Goal: Task Accomplishment & Management: Manage account settings

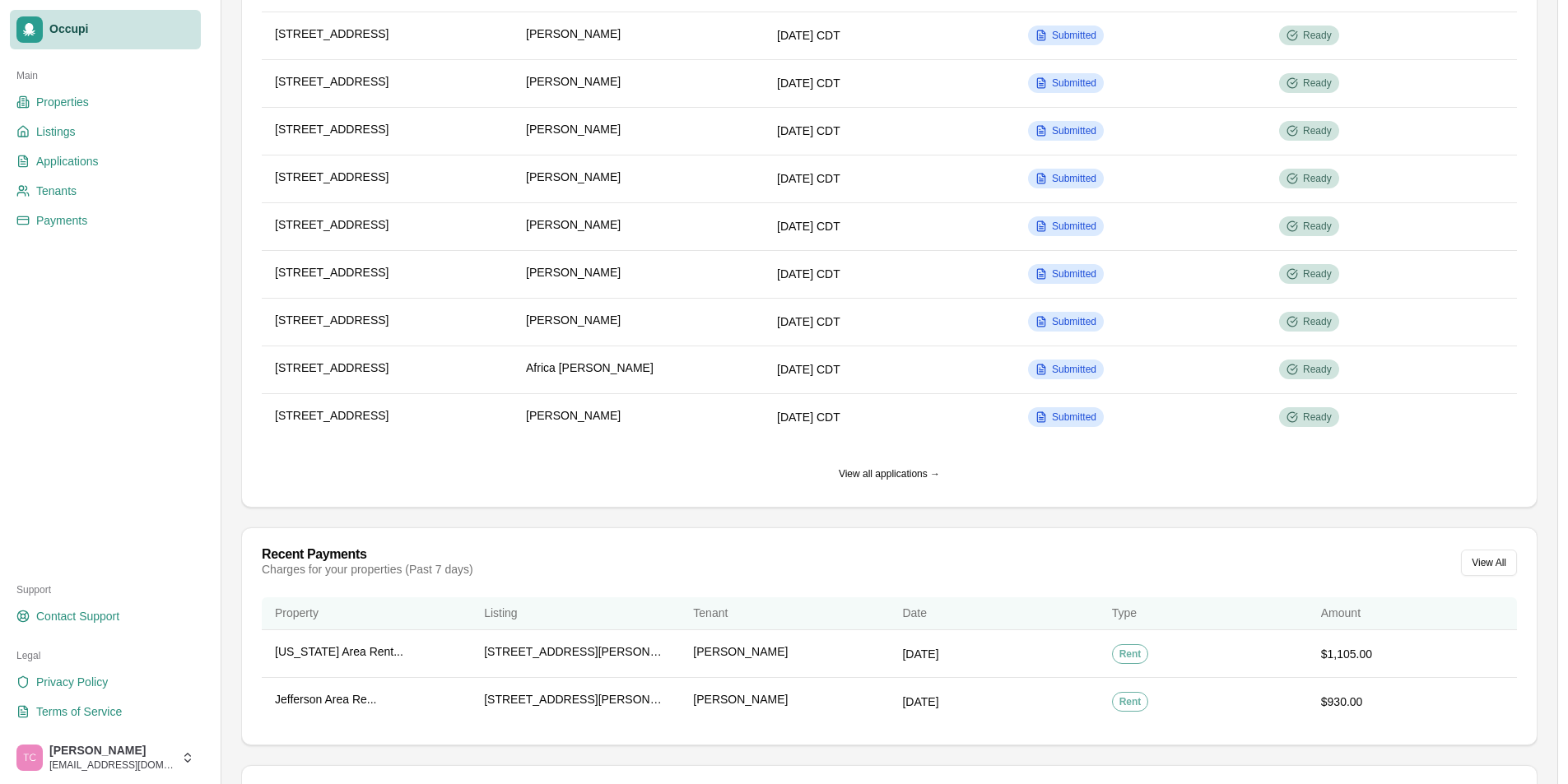
scroll to position [411, 0]
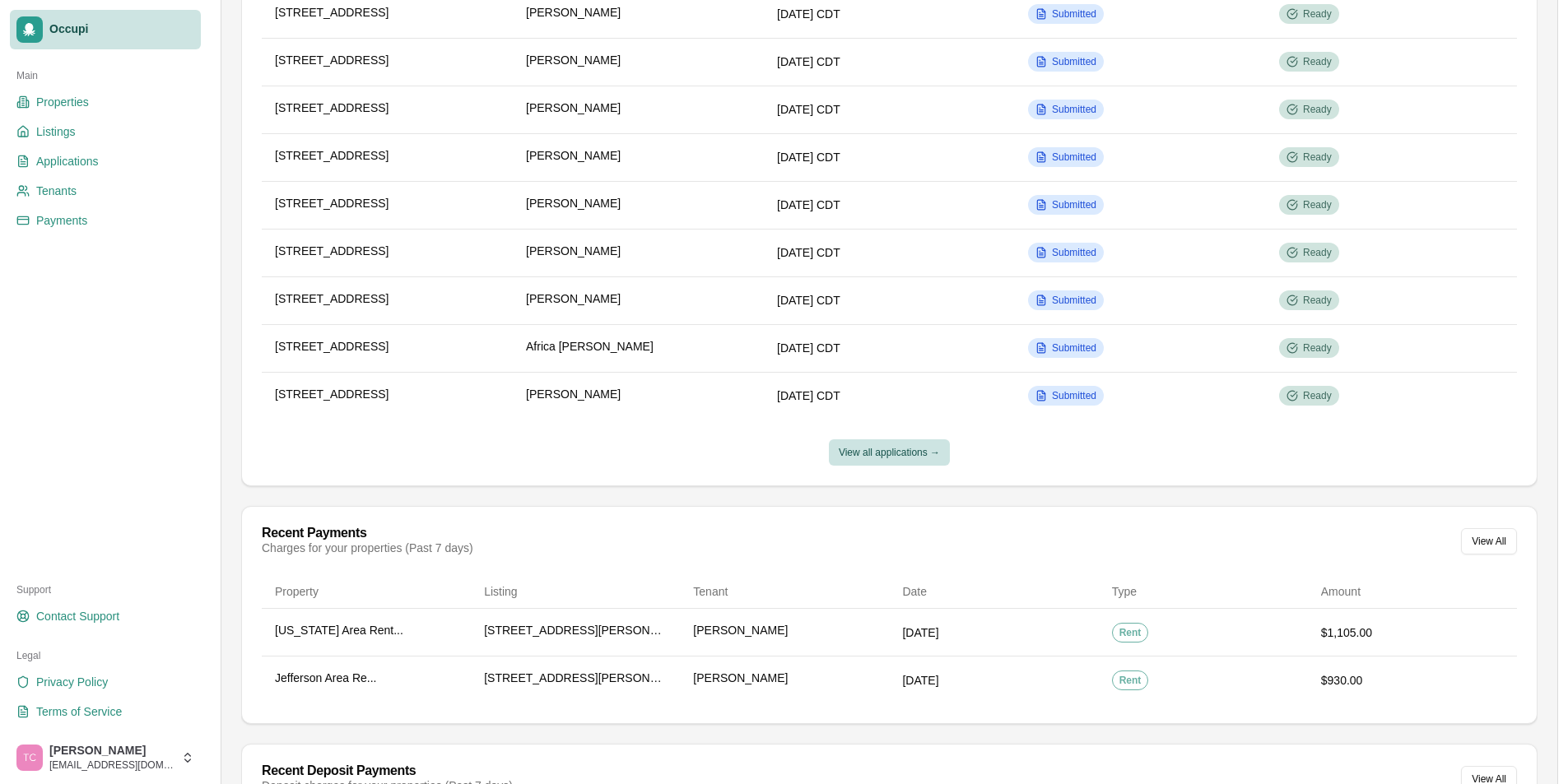
click at [898, 459] on button "View all applications →" at bounding box center [889, 452] width 121 height 26
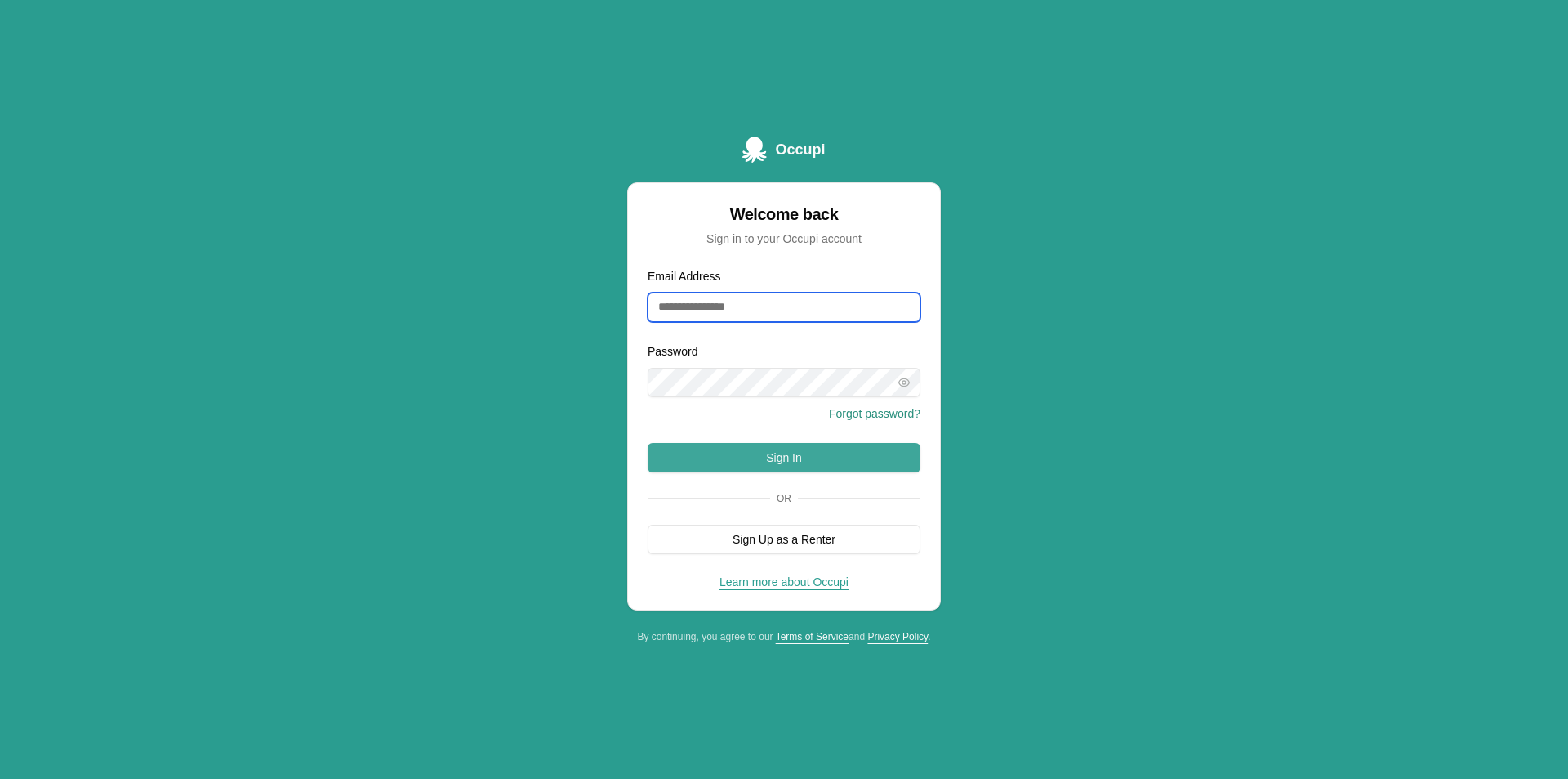
type input "**********"
click at [786, 456] on button "Sign In" at bounding box center [784, 458] width 272 height 30
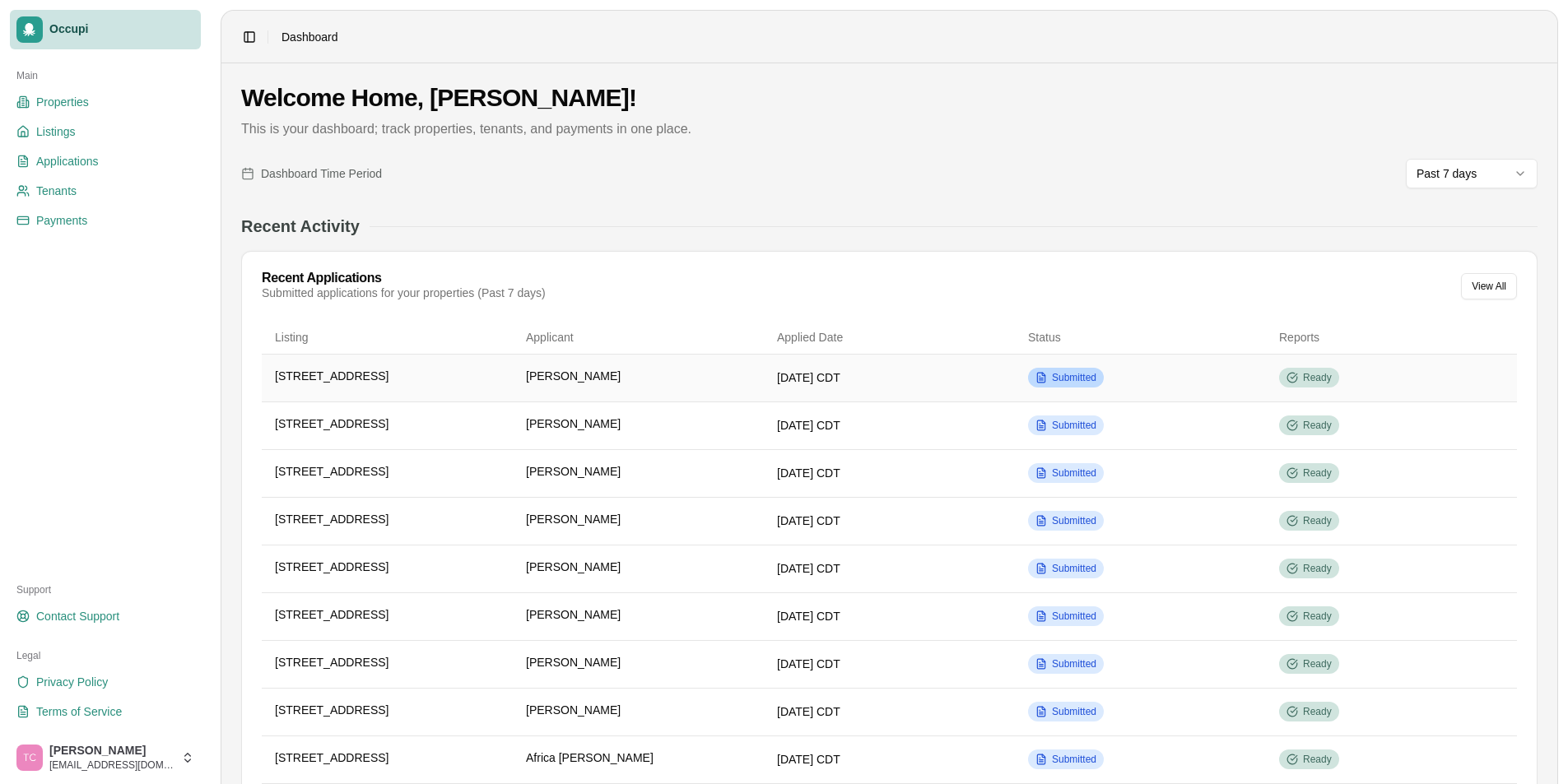
click at [1084, 371] on span "Submitted" at bounding box center [1074, 377] width 45 height 13
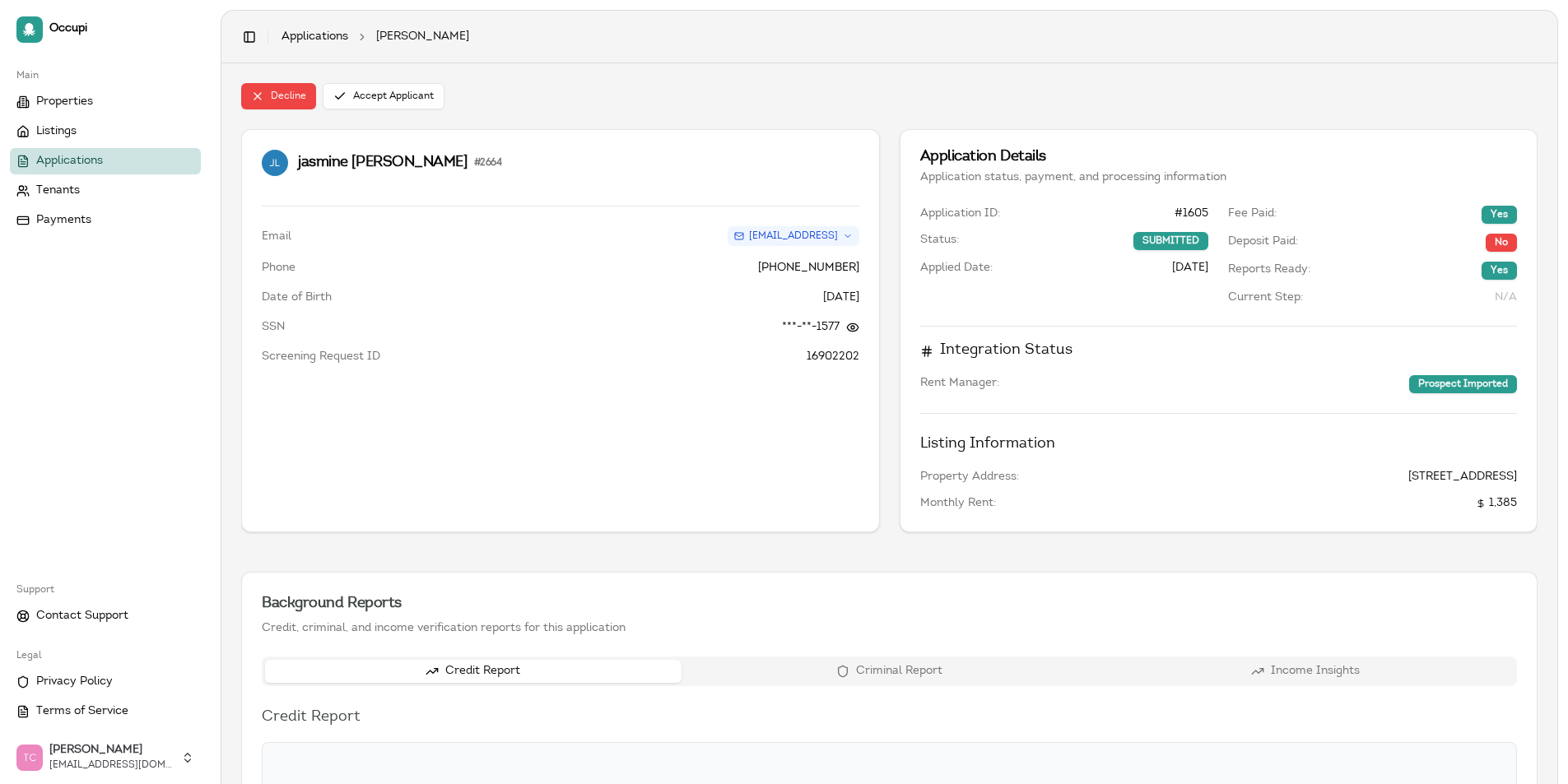
click at [958, 676] on div "Credit Report Criminal Report Income Insights" at bounding box center [889, 671] width 1255 height 30
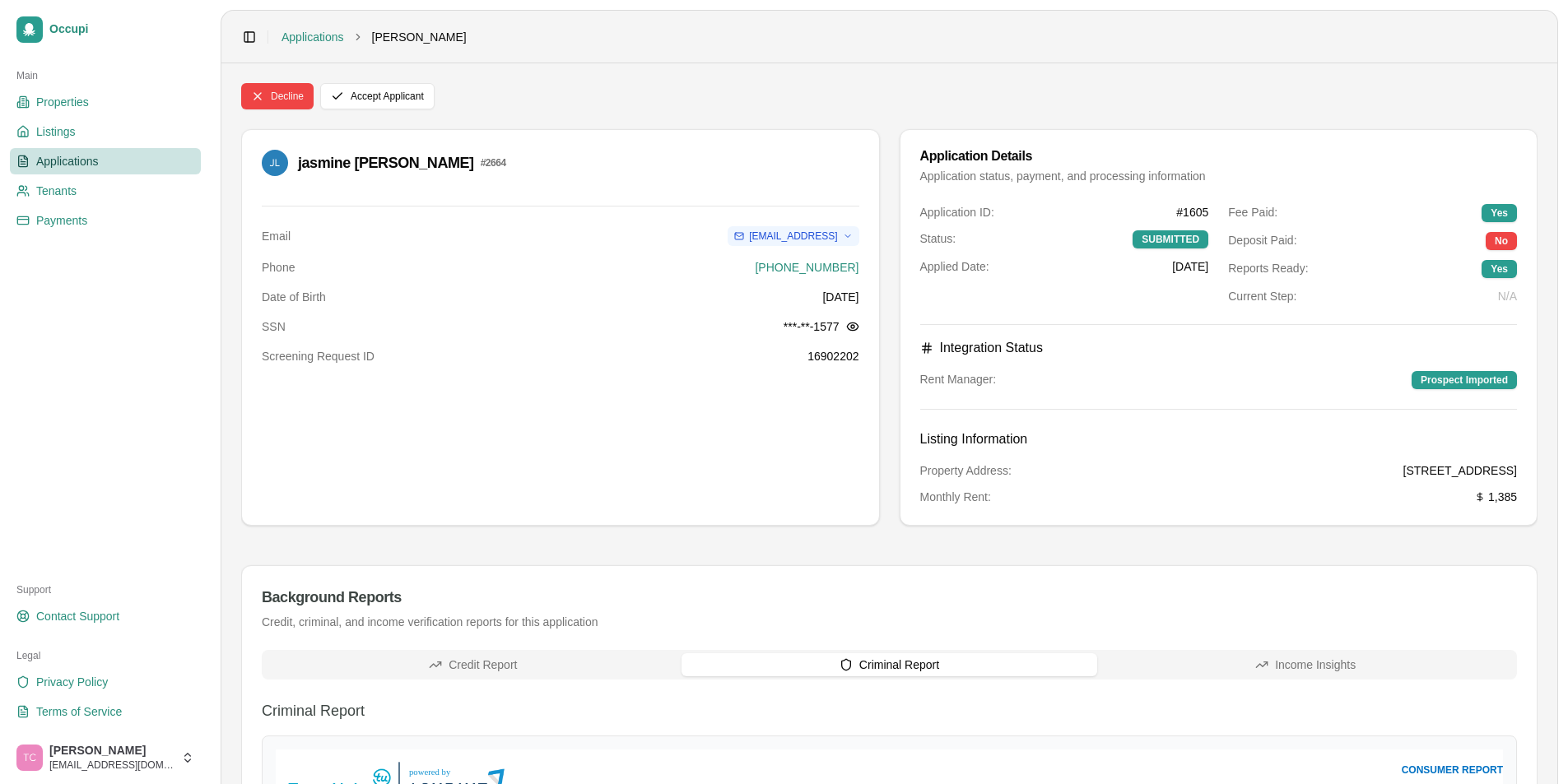
click at [80, 160] on span "Applications" at bounding box center [67, 161] width 63 height 17
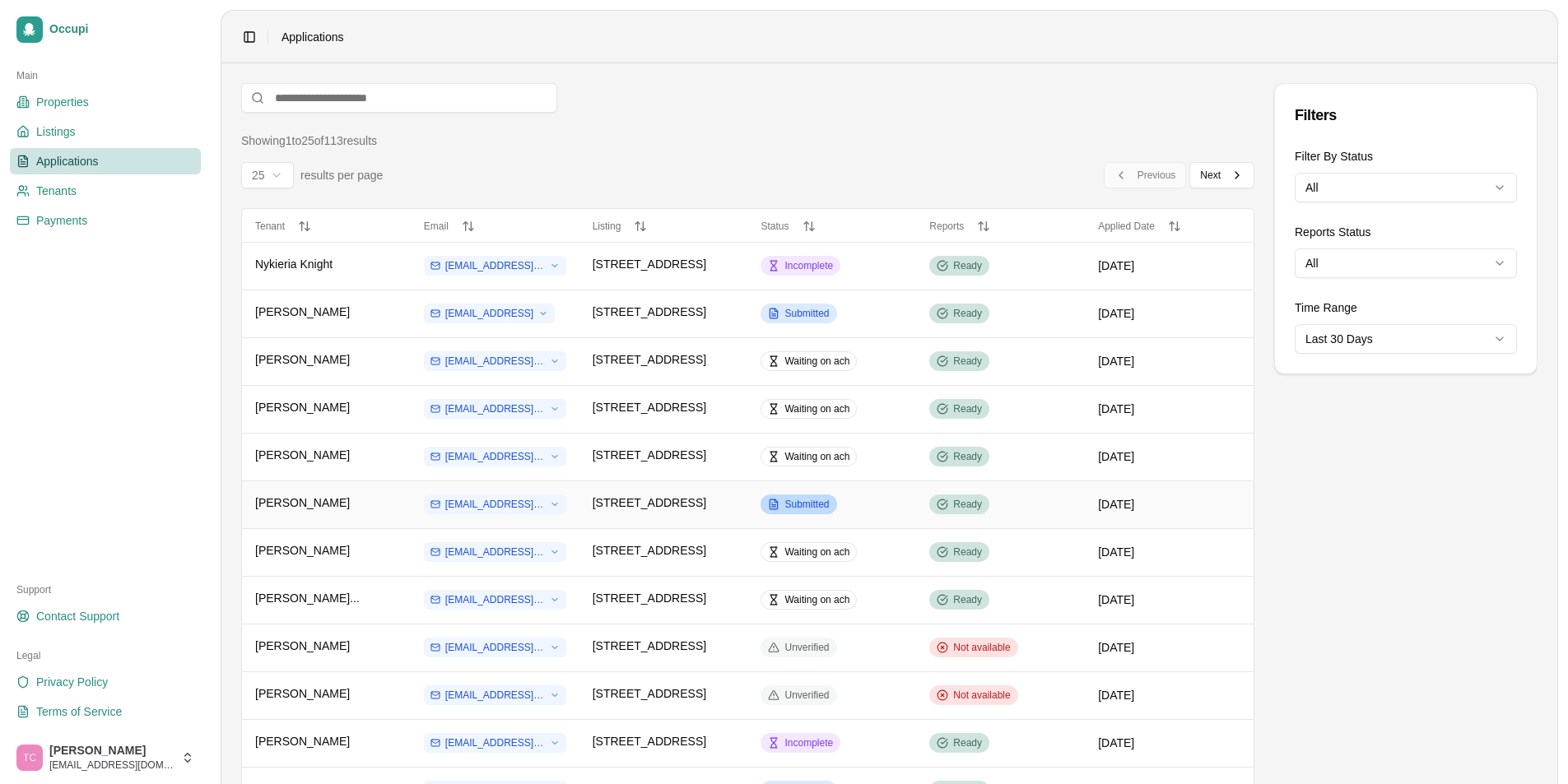
click at [796, 499] on span "Submitted" at bounding box center [806, 504] width 45 height 13
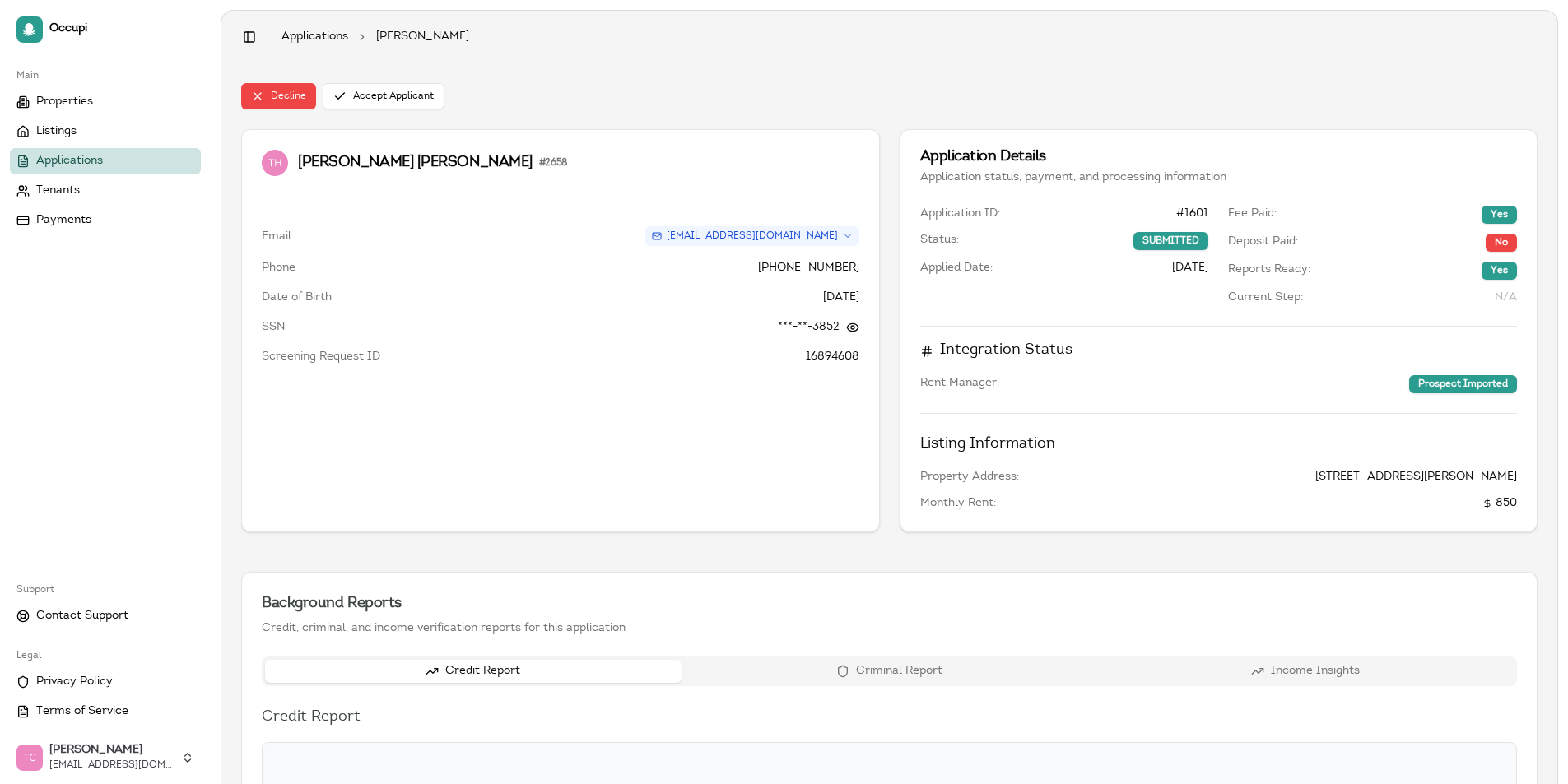
click at [880, 668] on button "Criminal Report" at bounding box center [889, 671] width 417 height 23
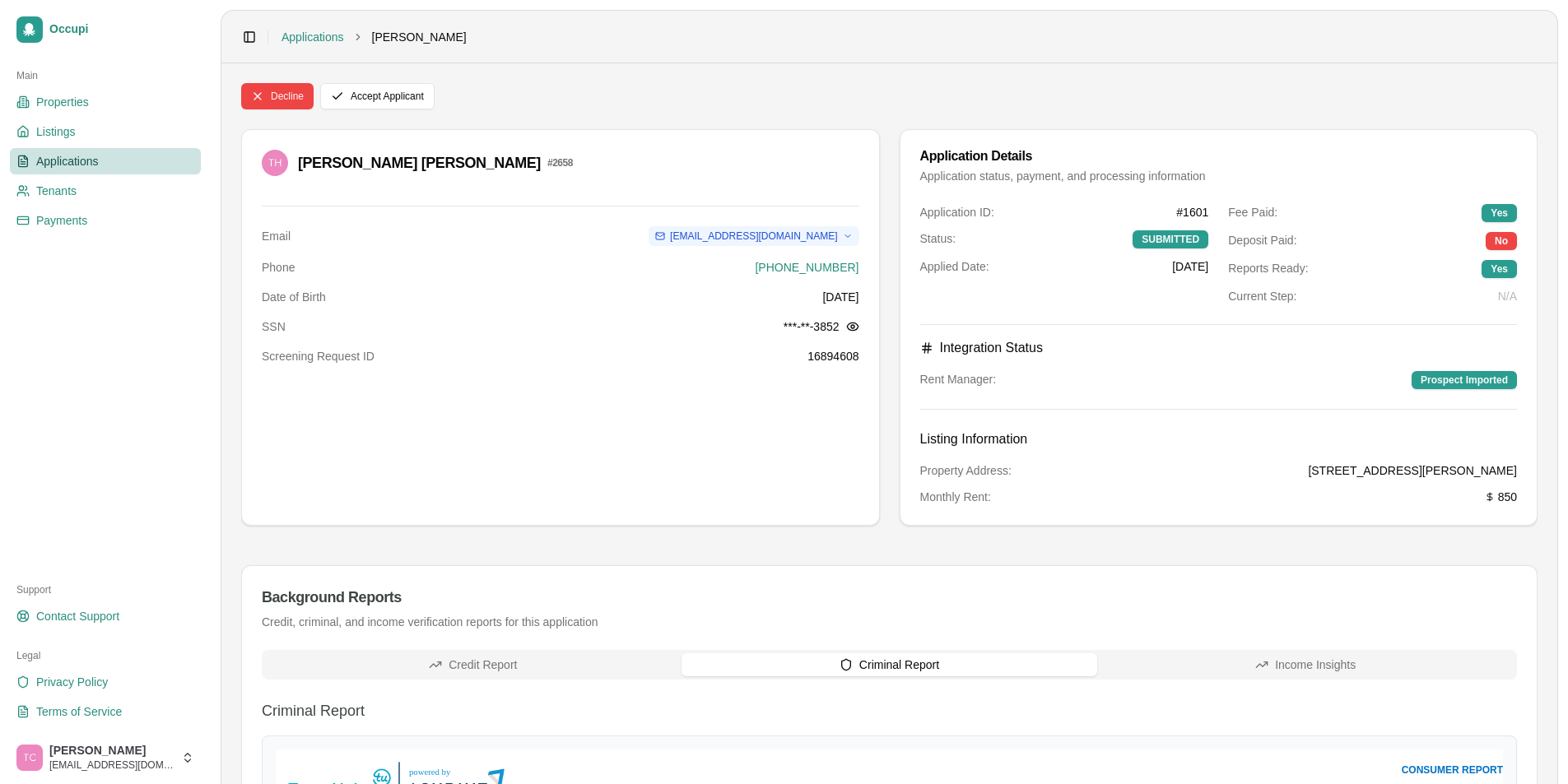
click at [111, 165] on link "Applications" at bounding box center [105, 161] width 191 height 26
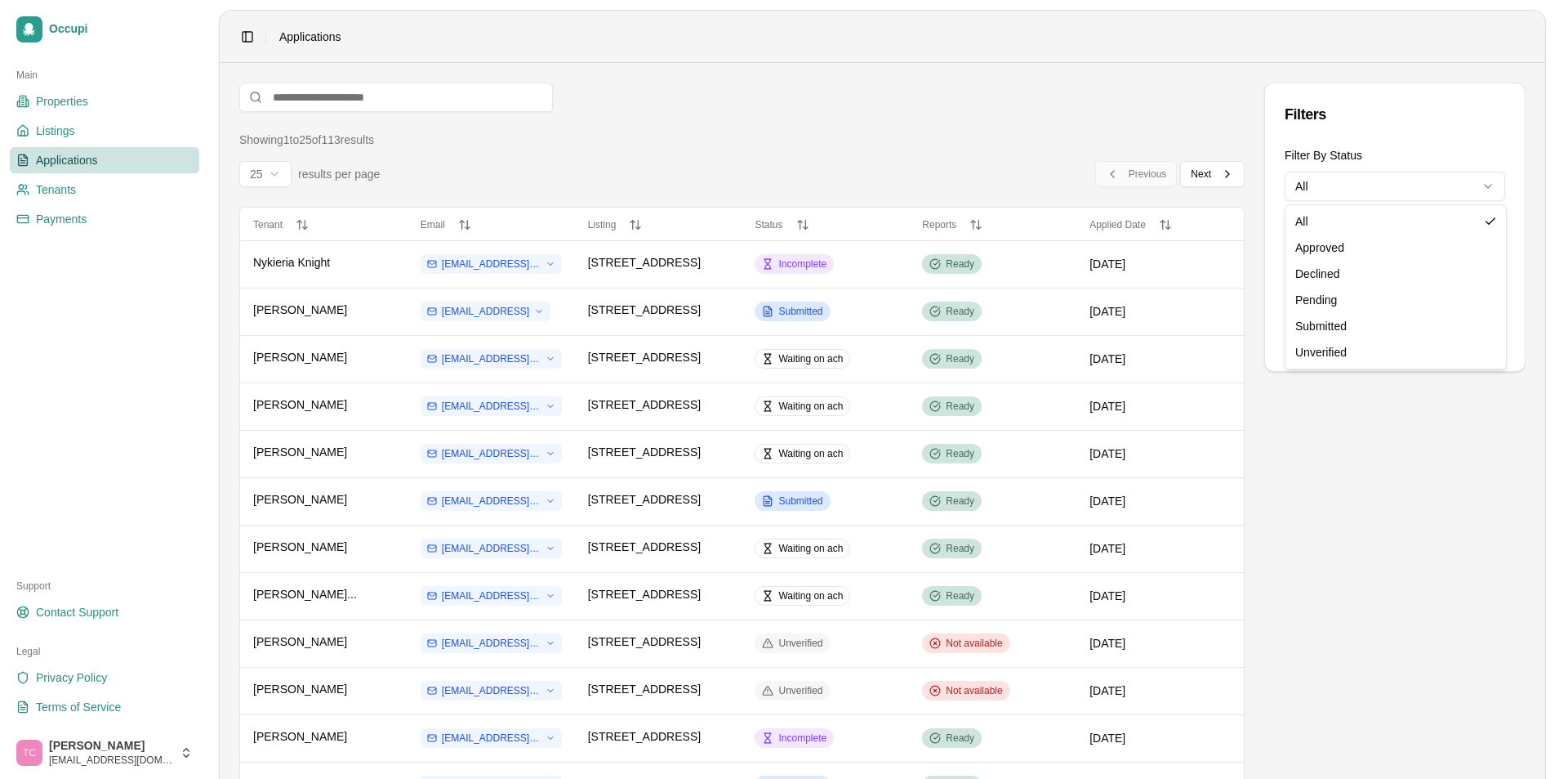
click at [1377, 184] on html "Occupi Main Properties Listings Applications Tenants Payments Support Contact S…" at bounding box center [784, 389] width 1568 height 779
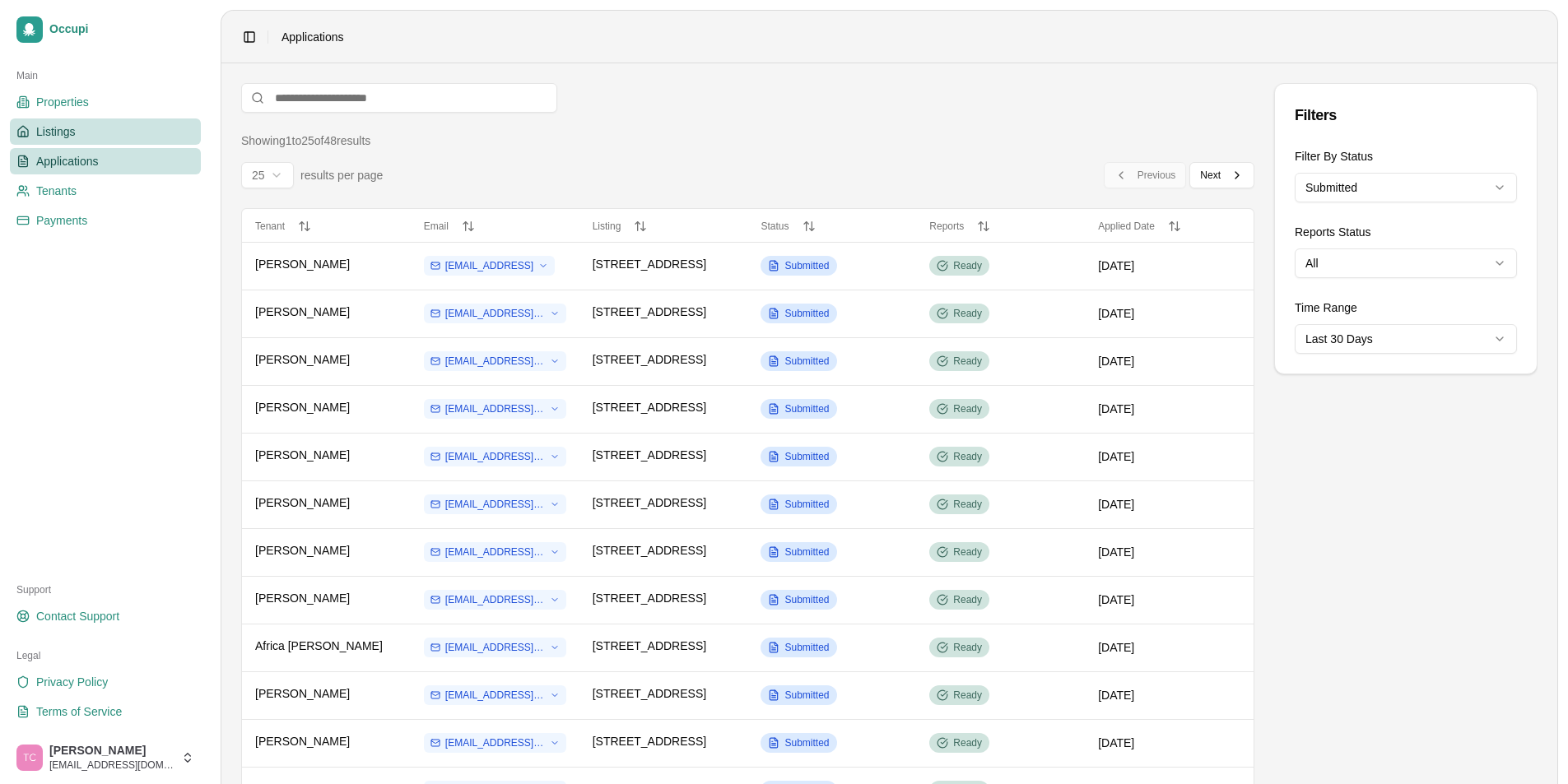
click at [48, 126] on span "Listings" at bounding box center [55, 131] width 39 height 17
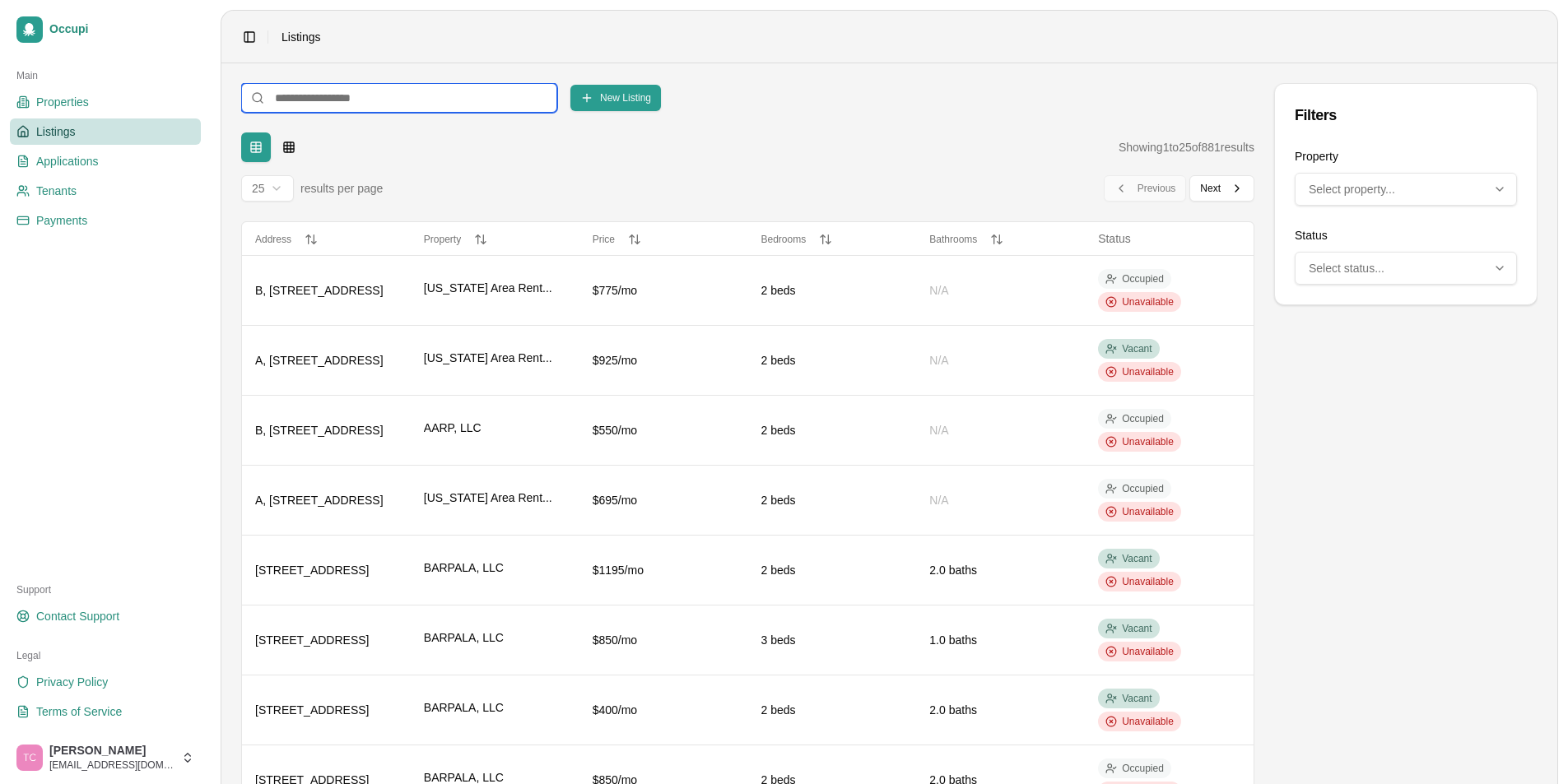
click at [299, 93] on input at bounding box center [399, 98] width 316 height 30
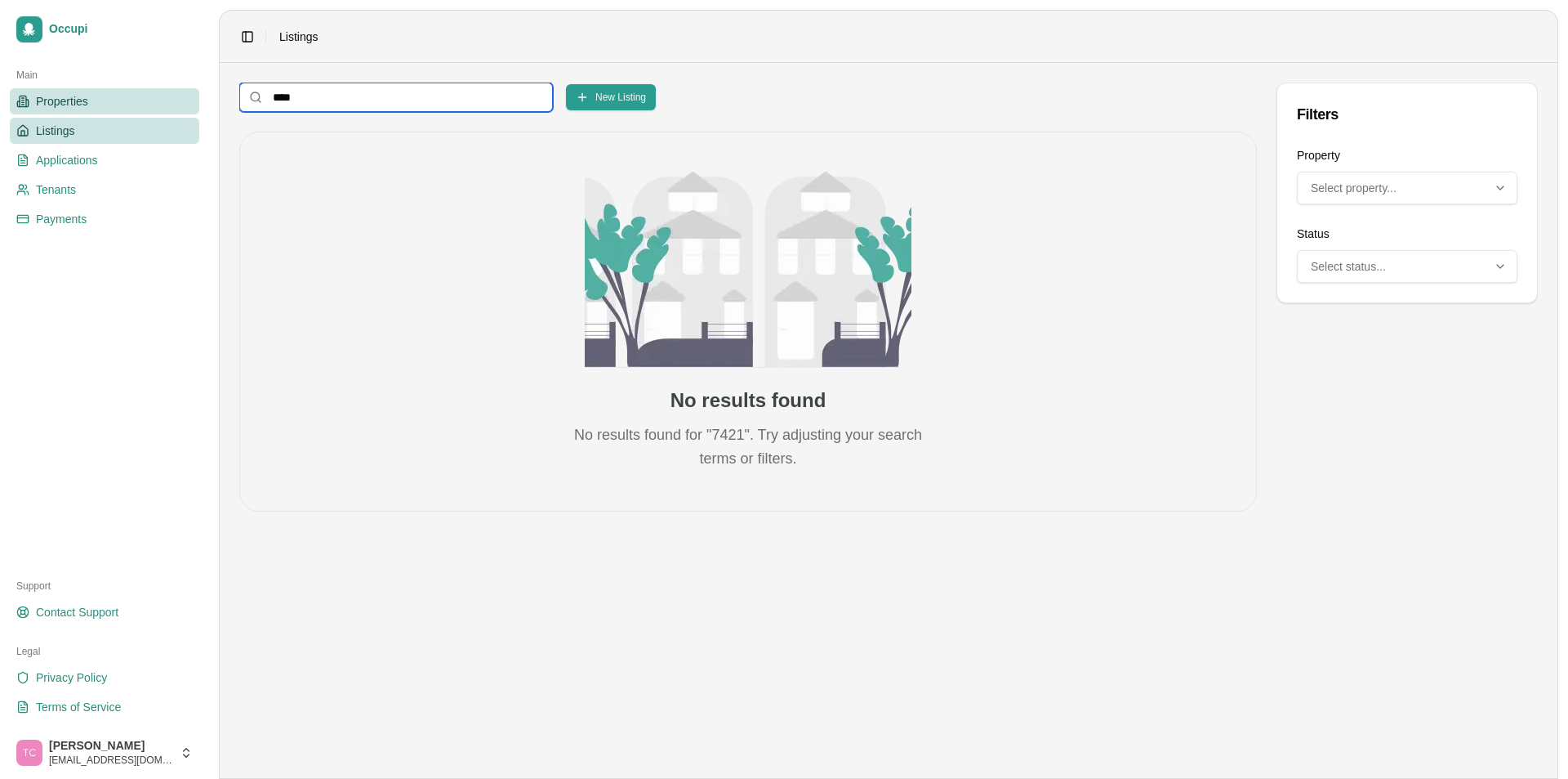
type input "****"
click at [81, 107] on span "Properties" at bounding box center [61, 101] width 52 height 17
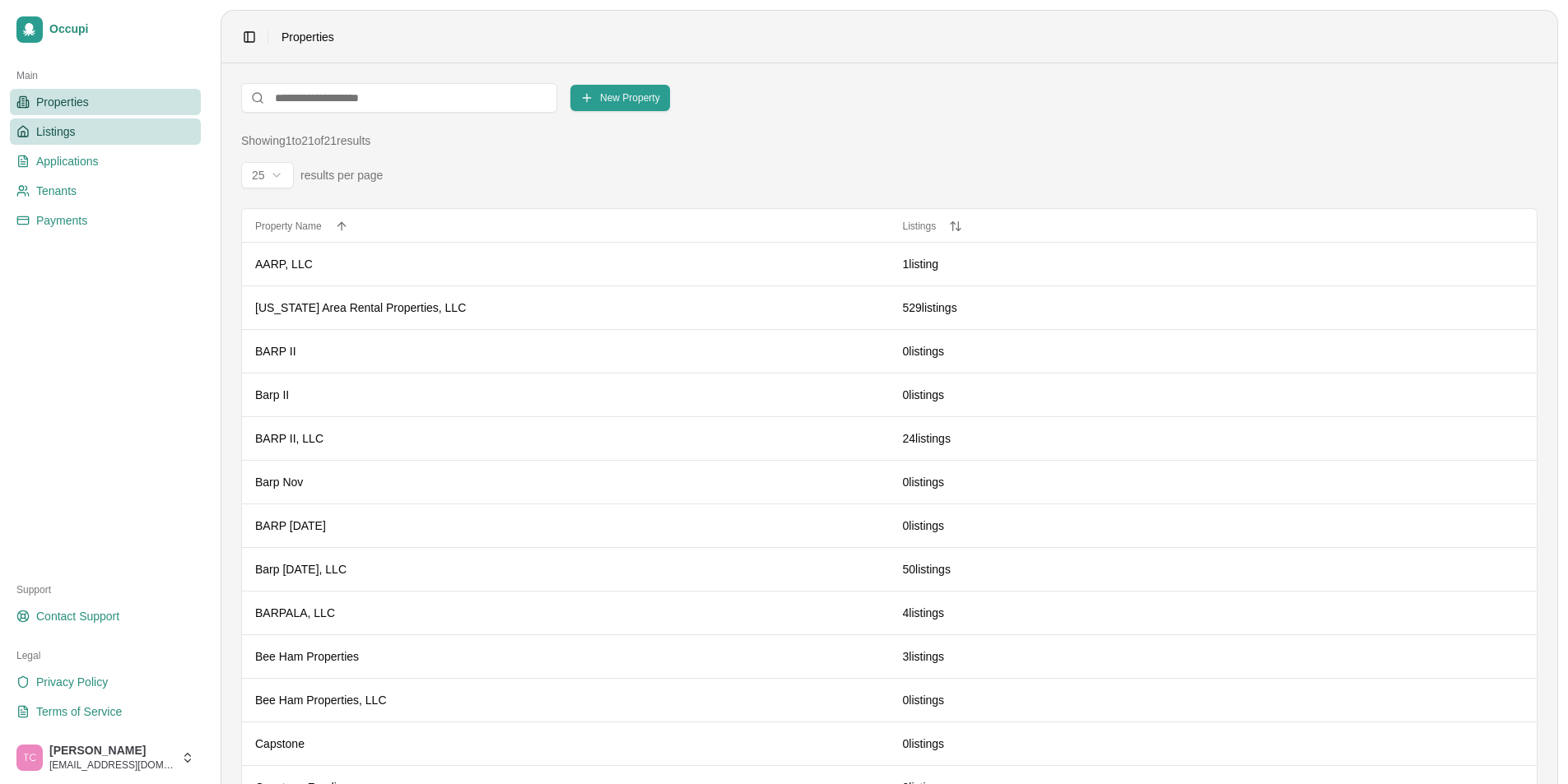
click at [84, 129] on link "Listings" at bounding box center [105, 131] width 191 height 26
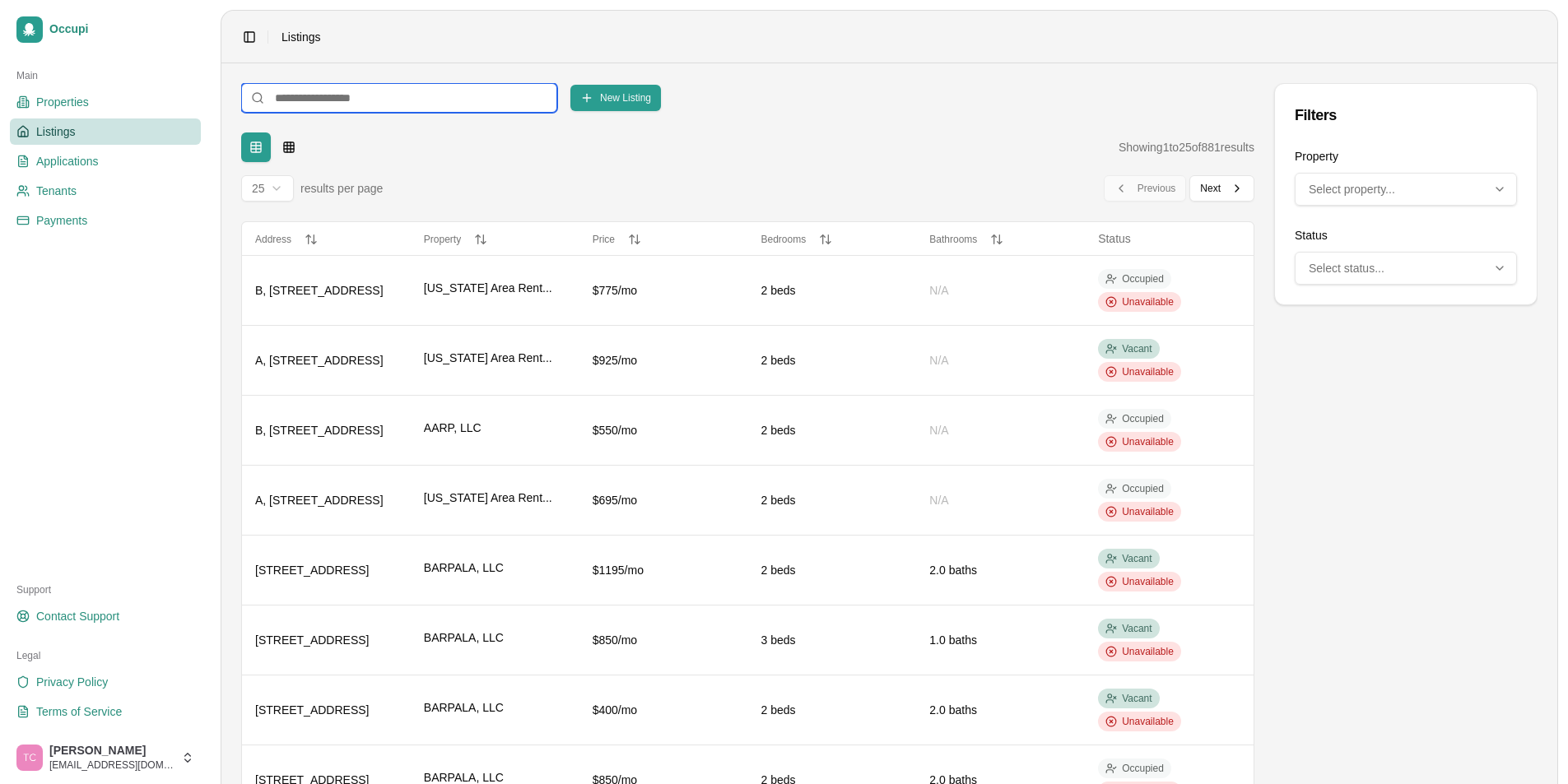
click at [298, 96] on input at bounding box center [399, 98] width 316 height 30
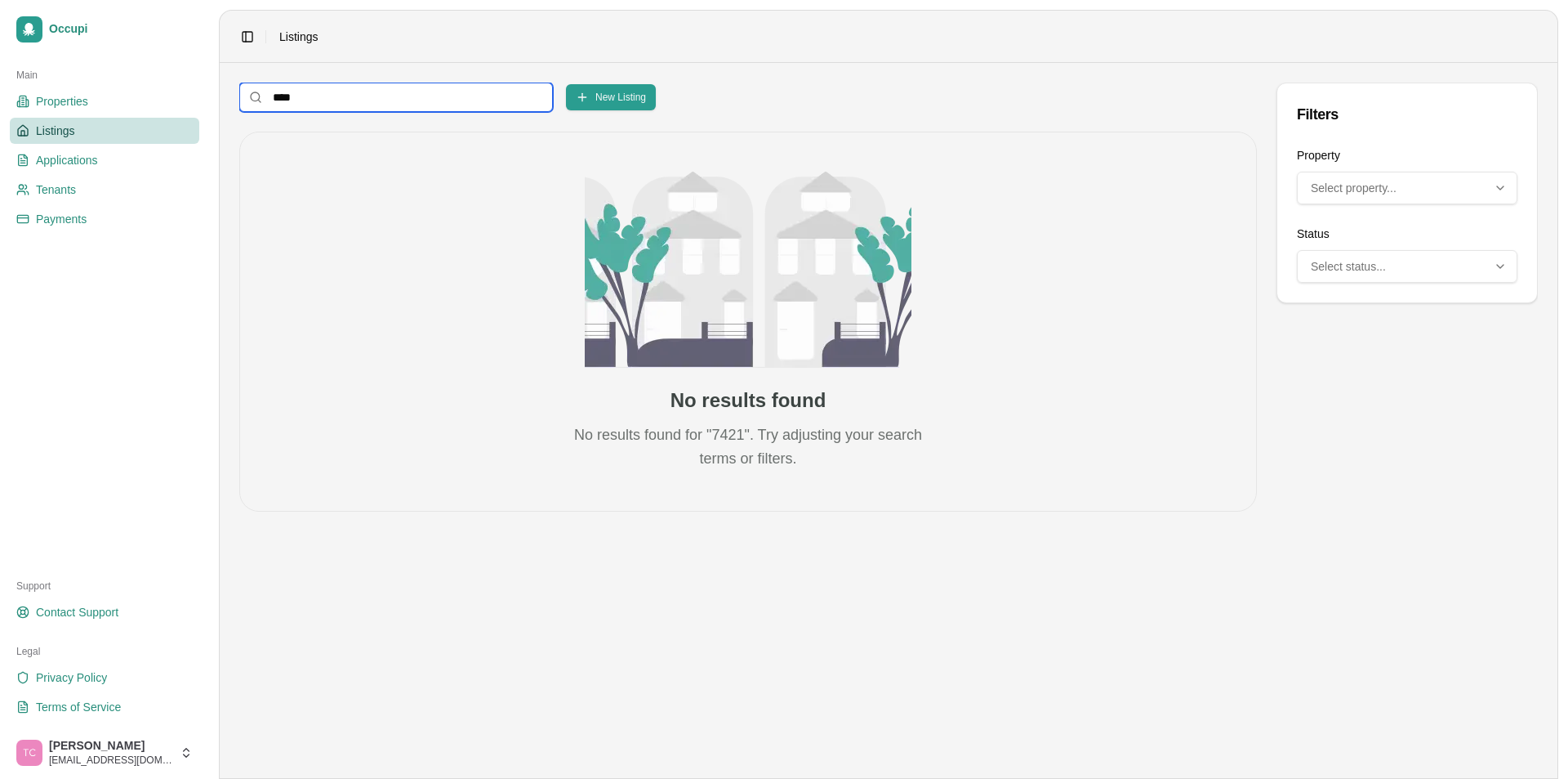
type input "****"
click at [1456, 193] on div "Select property..." at bounding box center [1406, 188] width 212 height 17
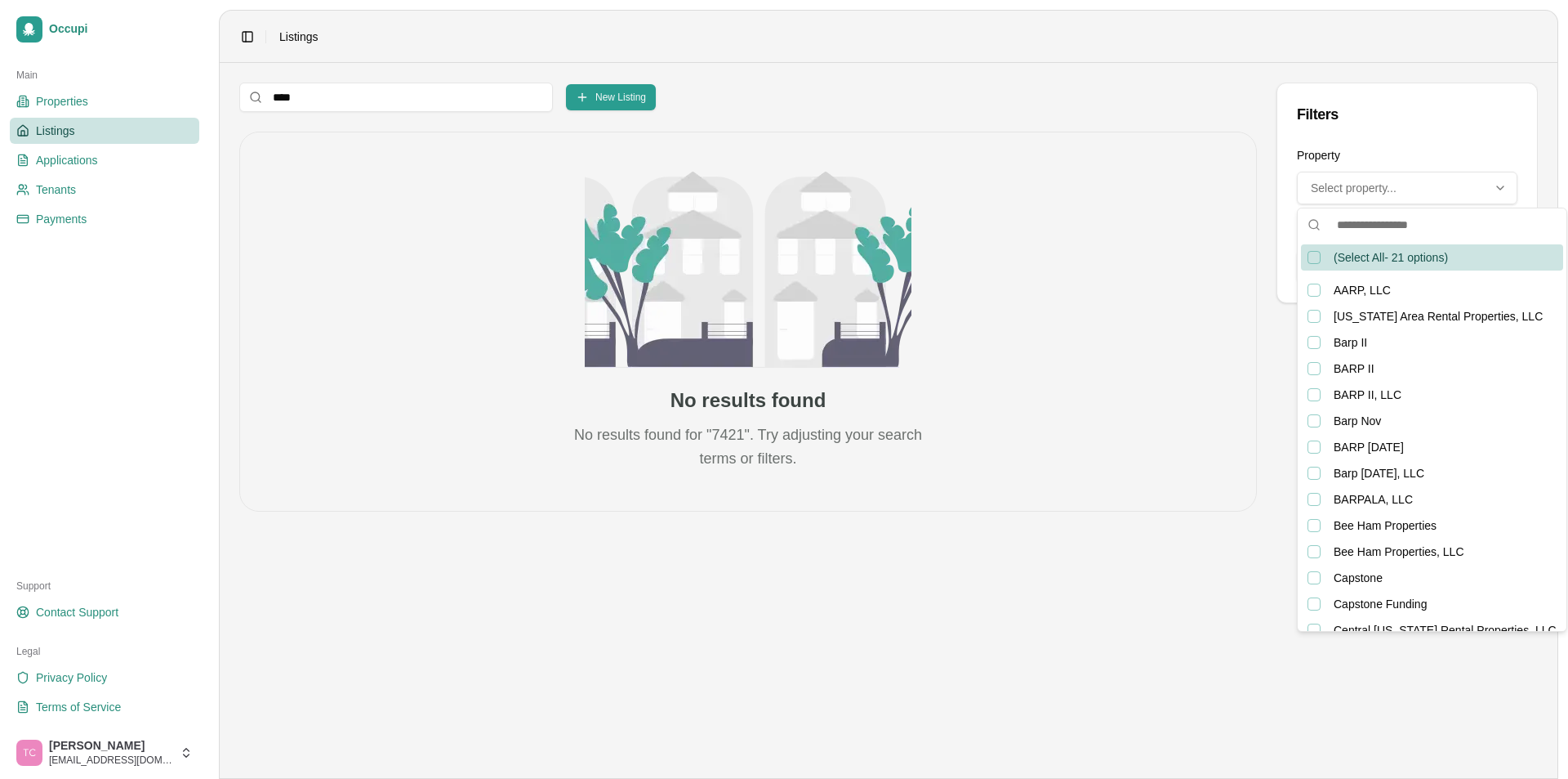
click at [1456, 193] on div "Select property..." at bounding box center [1406, 188] width 212 height 17
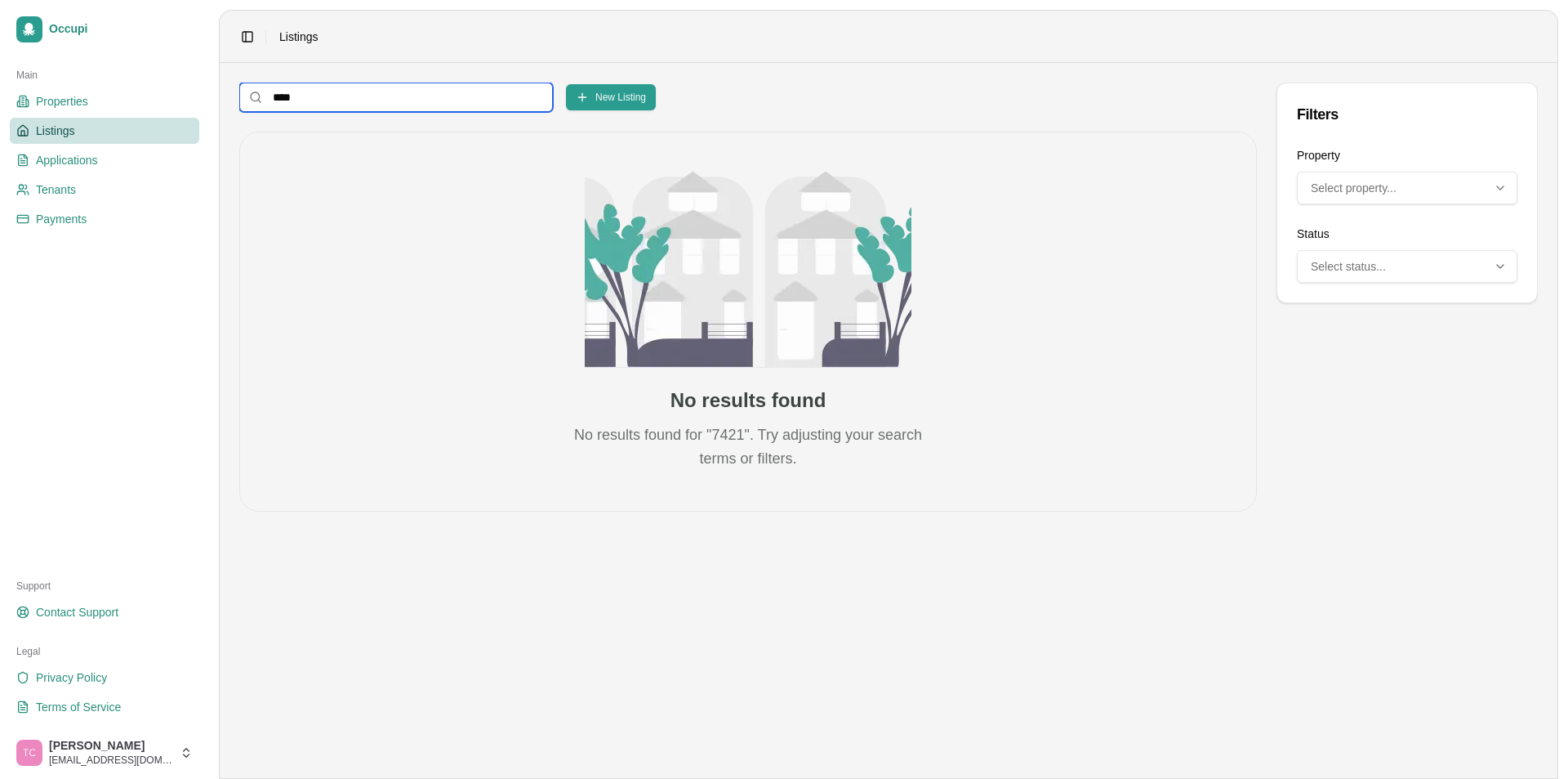
drag, startPoint x: 351, startPoint y: 97, endPoint x: 274, endPoint y: 96, distance: 77.0
click at [274, 96] on input "****" at bounding box center [396, 98] width 314 height 30
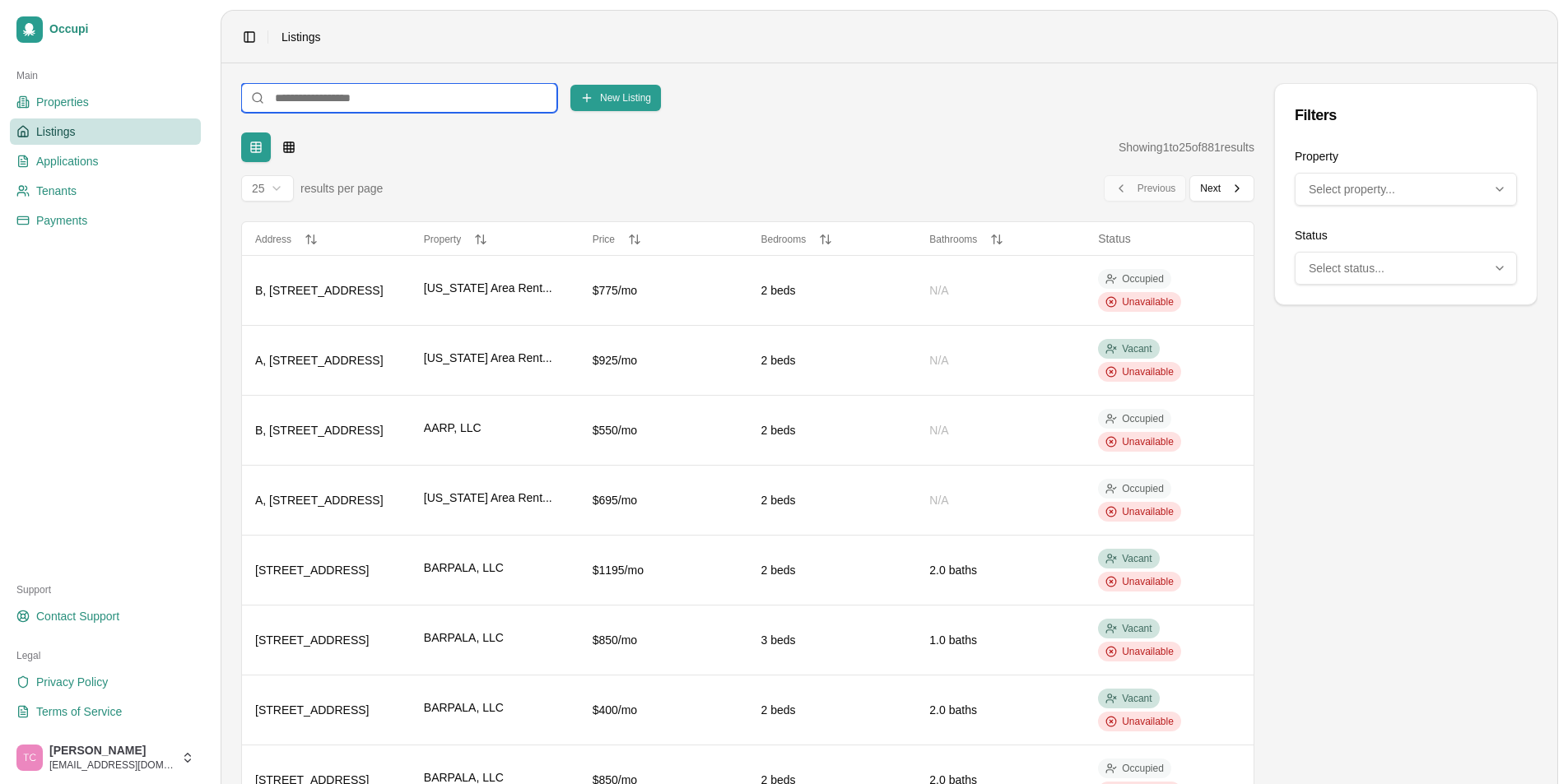
click at [349, 95] on input at bounding box center [399, 98] width 316 height 30
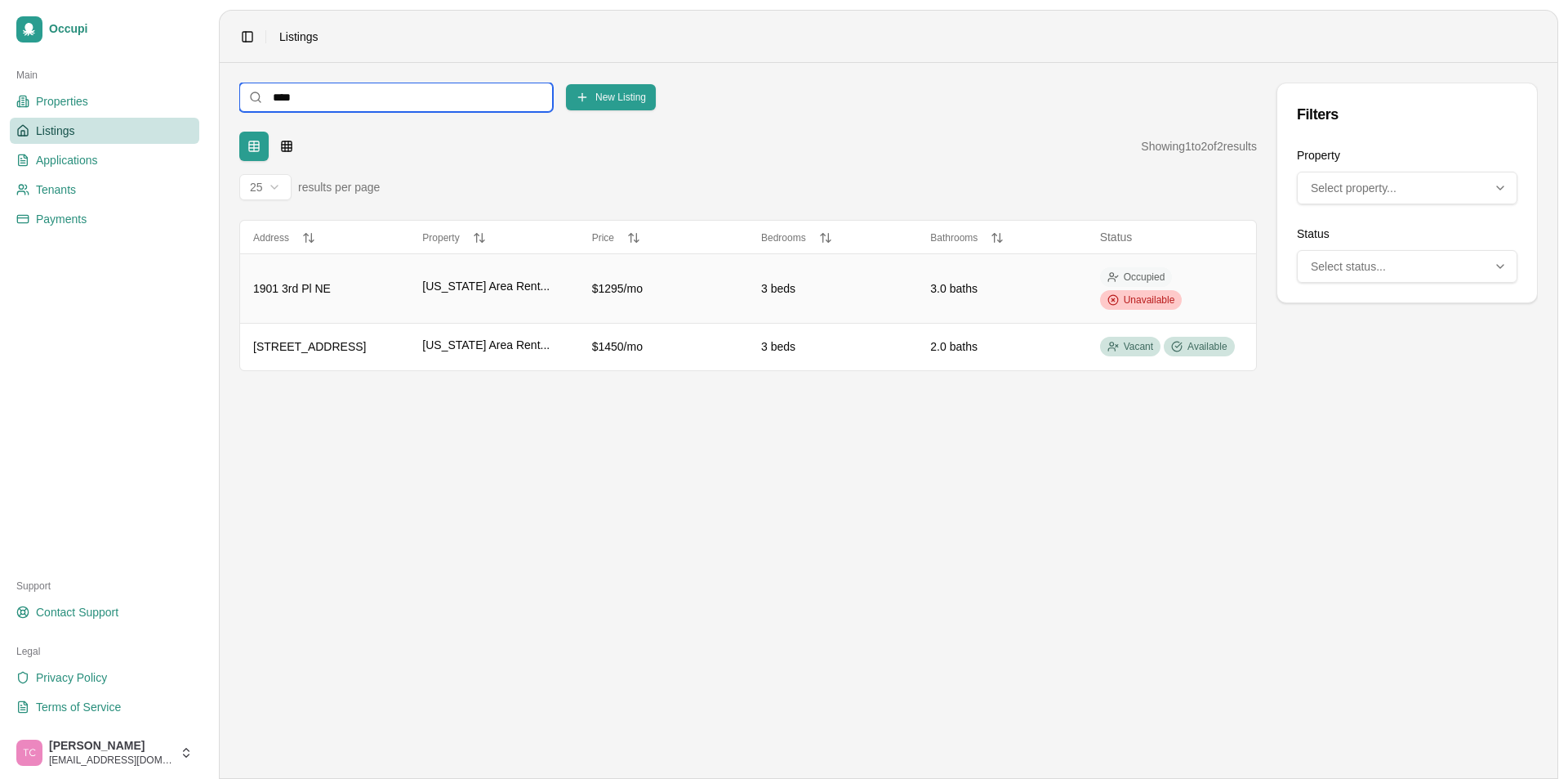
type input "****"
click at [1137, 299] on span "Unavailable" at bounding box center [1150, 299] width 51 height 13
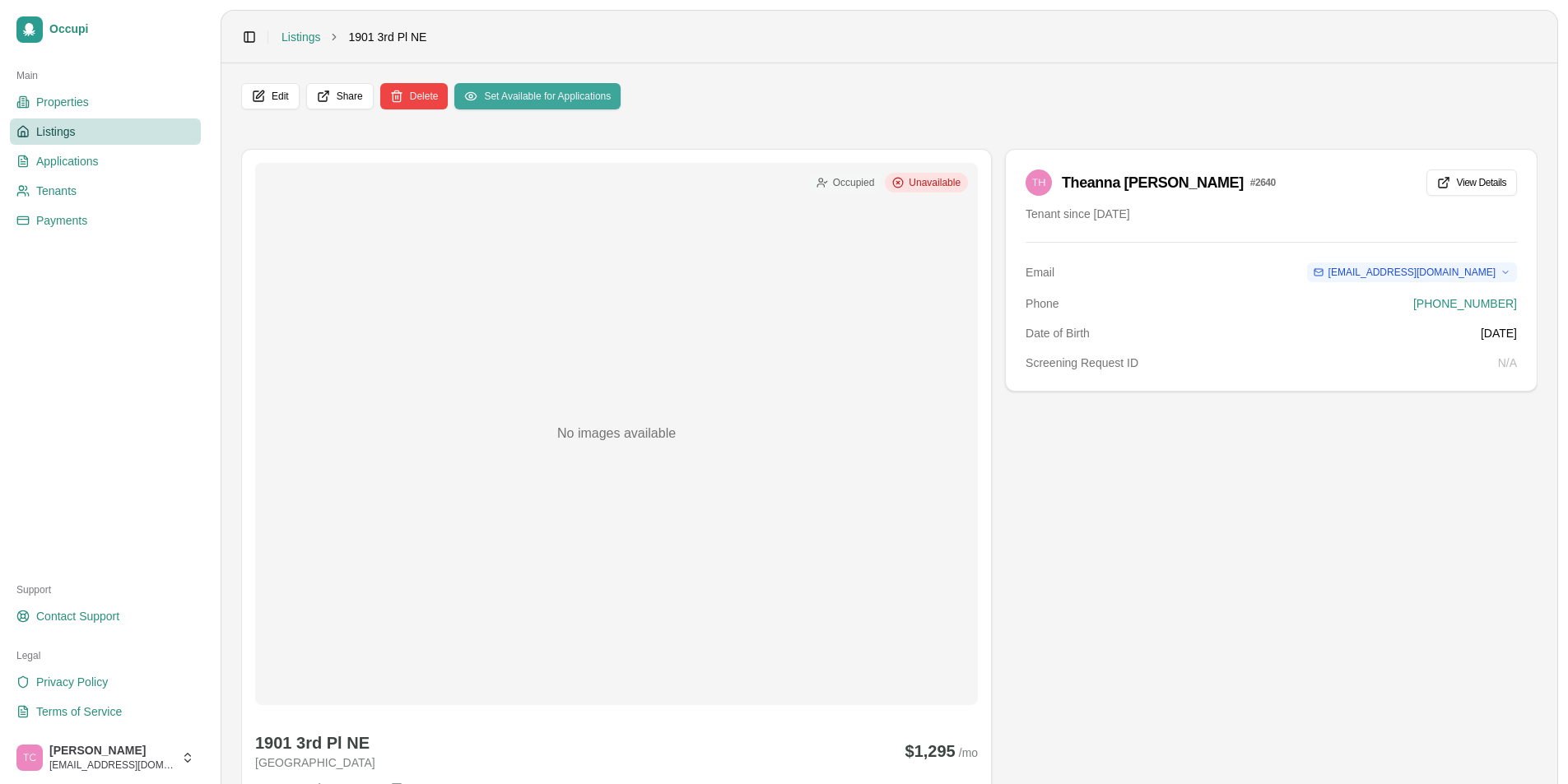
click at [521, 91] on button "Set Available for Applications" at bounding box center [537, 96] width 166 height 26
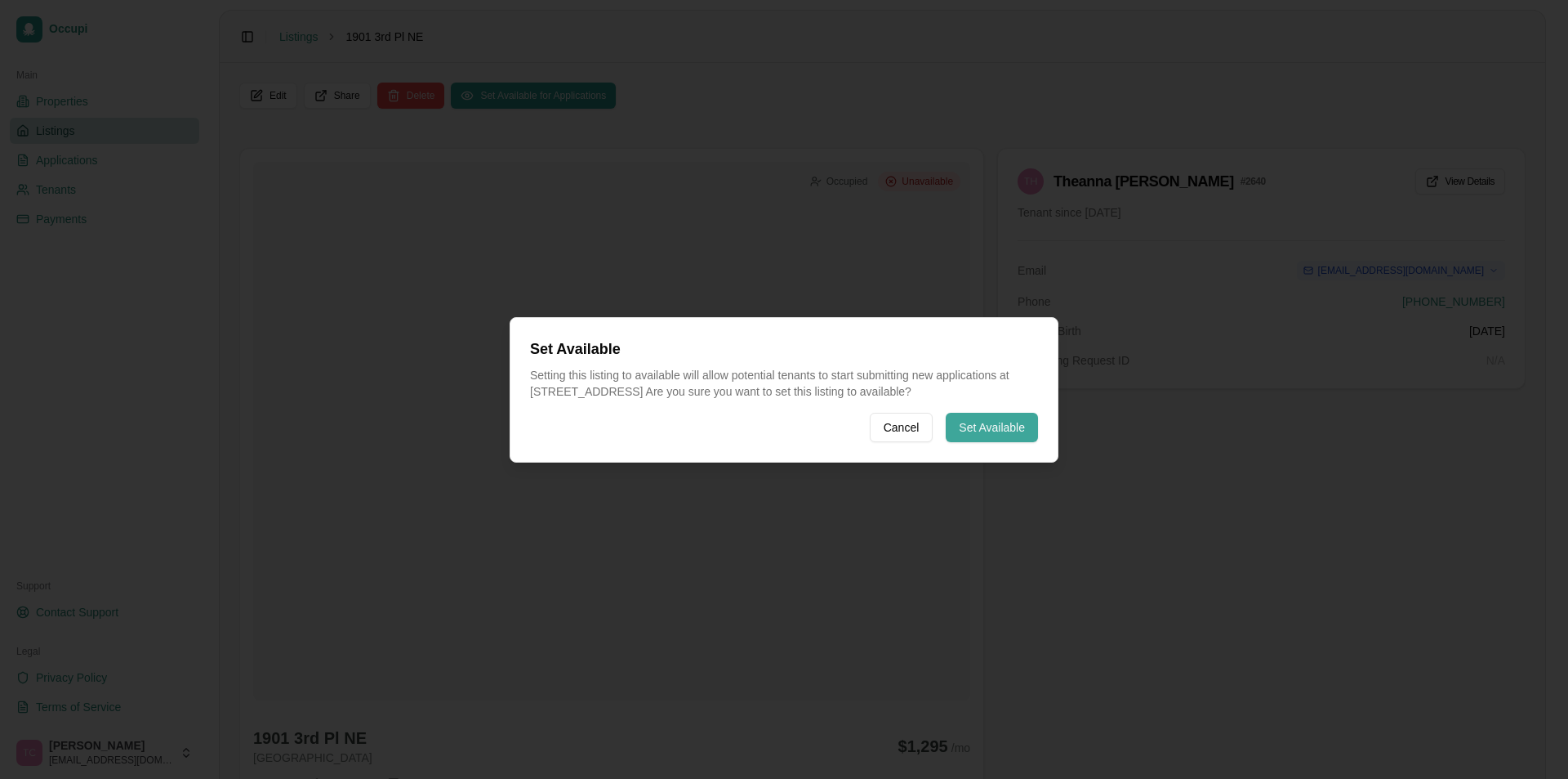
click at [1010, 418] on button "Set Available" at bounding box center [992, 428] width 93 height 30
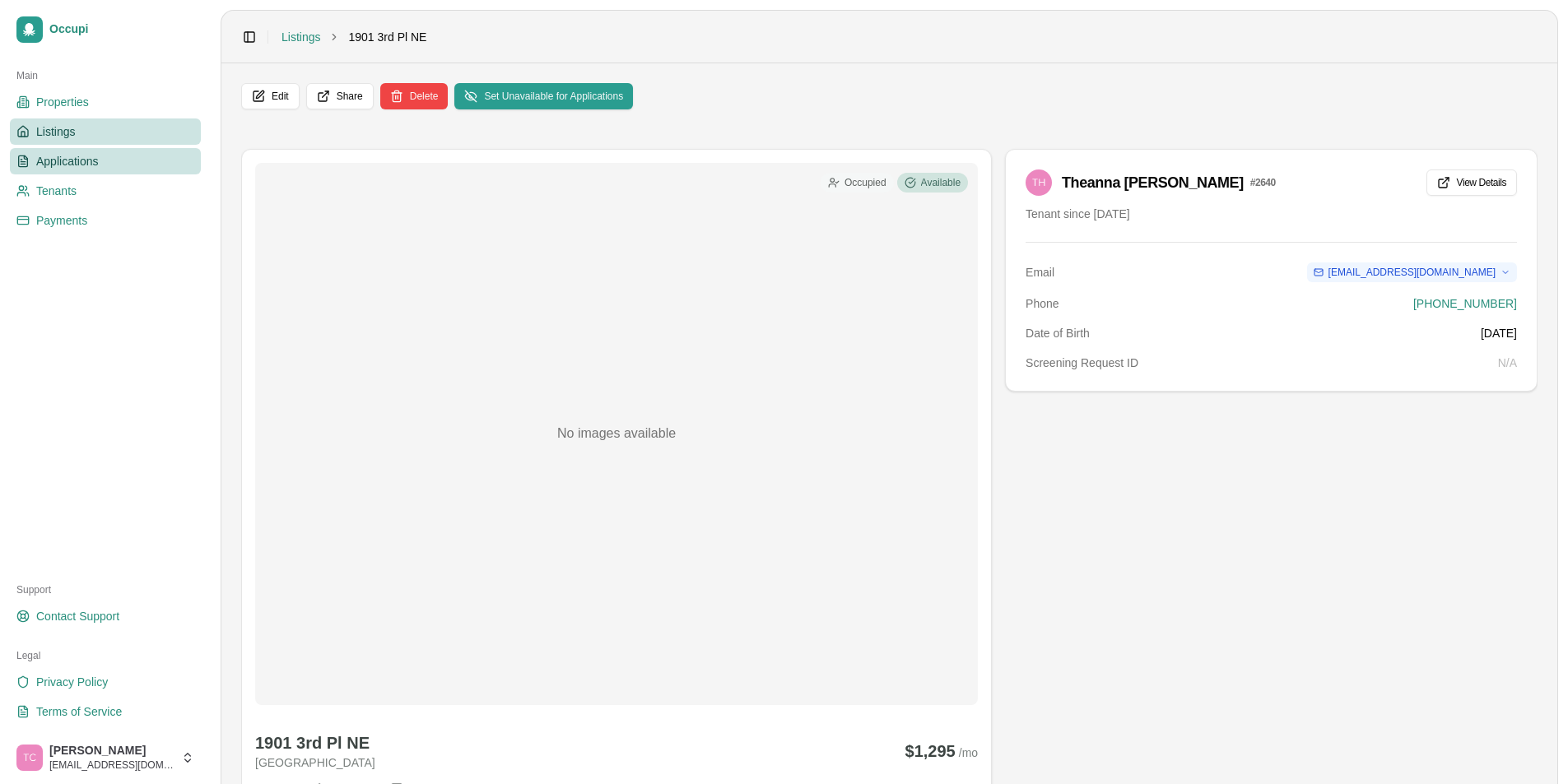
click at [66, 151] on link "Applications" at bounding box center [105, 161] width 191 height 26
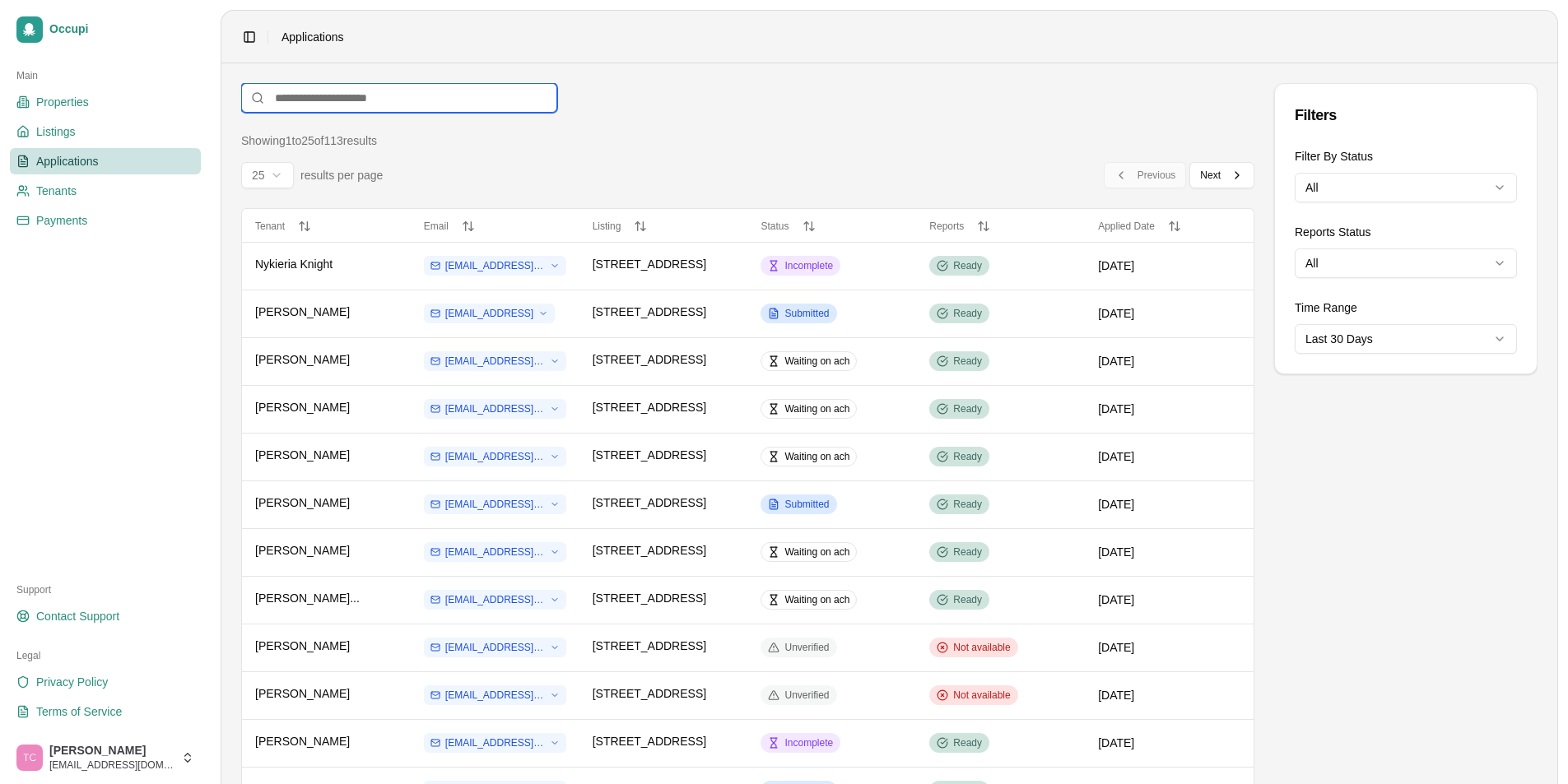
click at [301, 100] on input at bounding box center [399, 98] width 316 height 30
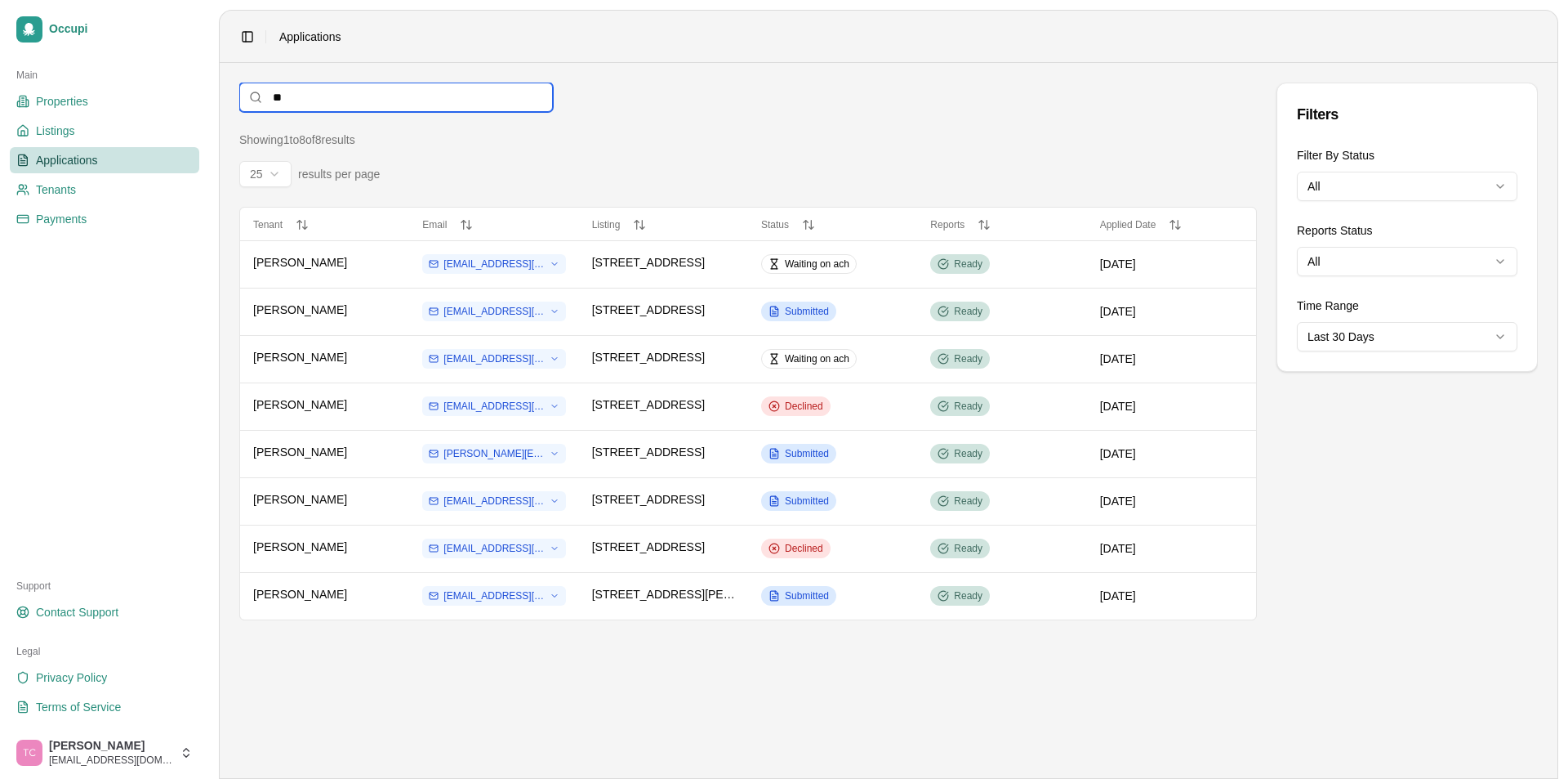
type input "*"
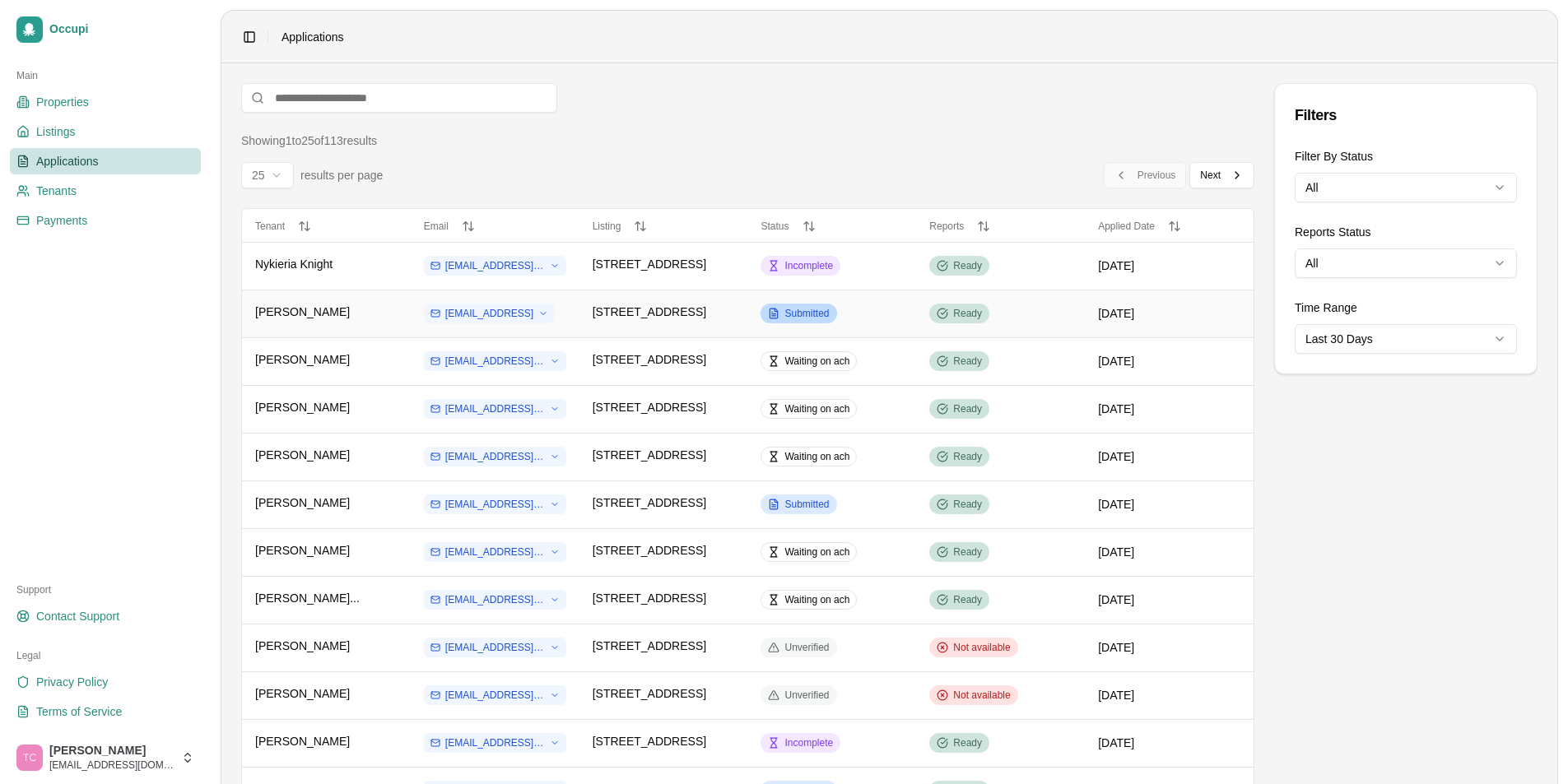
click at [814, 311] on span "Submitted" at bounding box center [806, 313] width 45 height 13
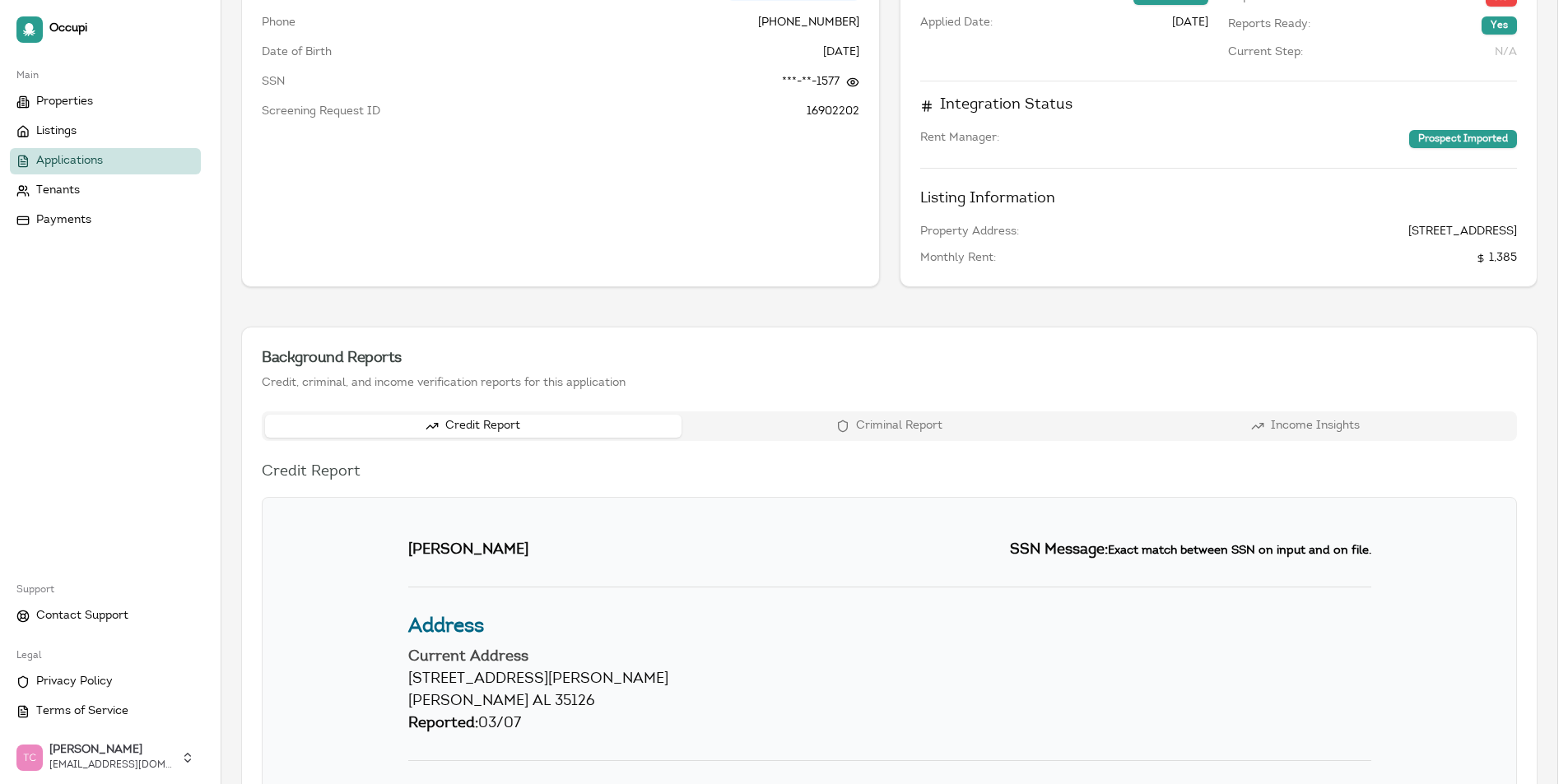
scroll to position [246, 0]
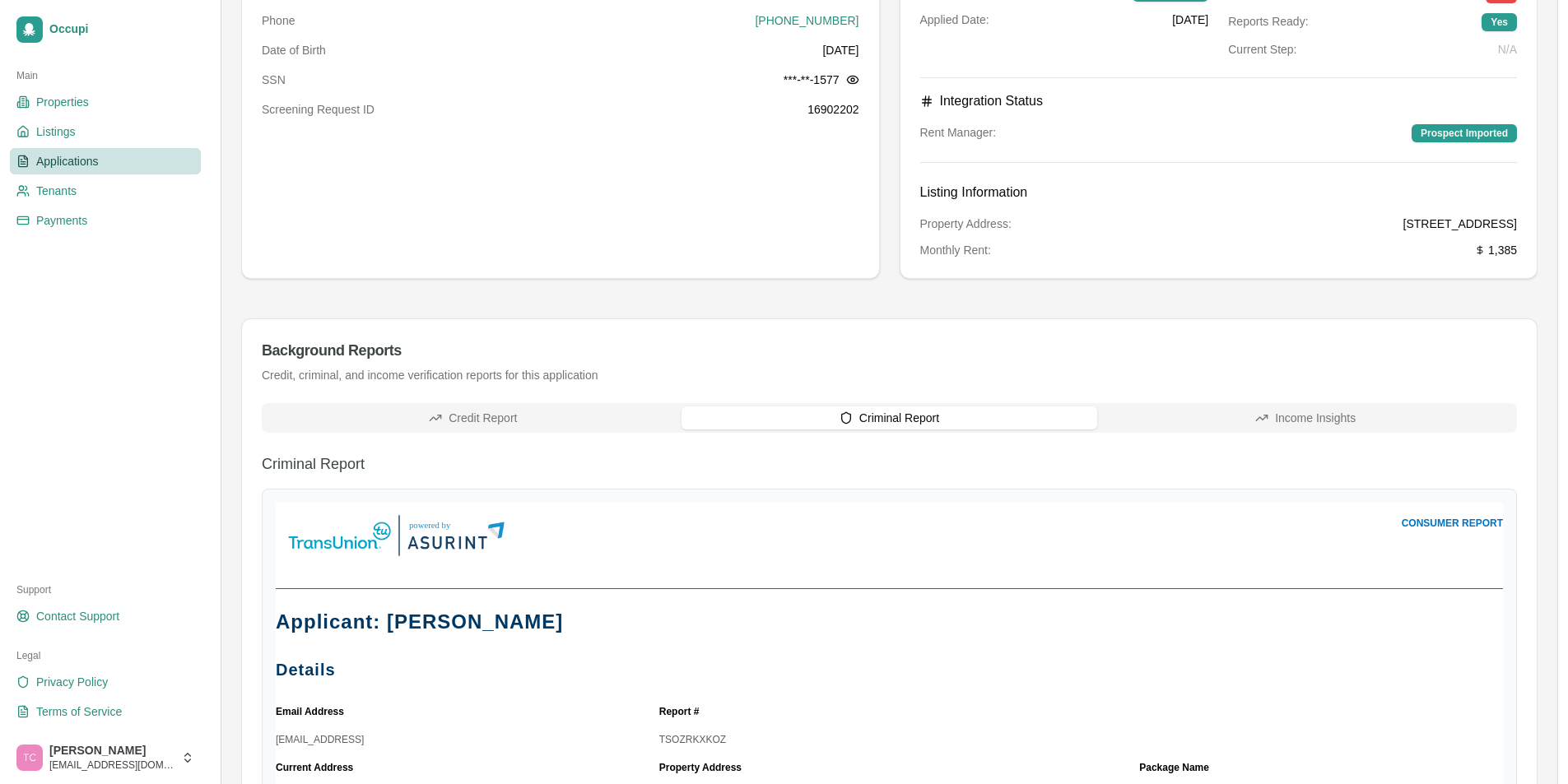
click at [859, 422] on button "Criminal Report" at bounding box center [889, 417] width 417 height 23
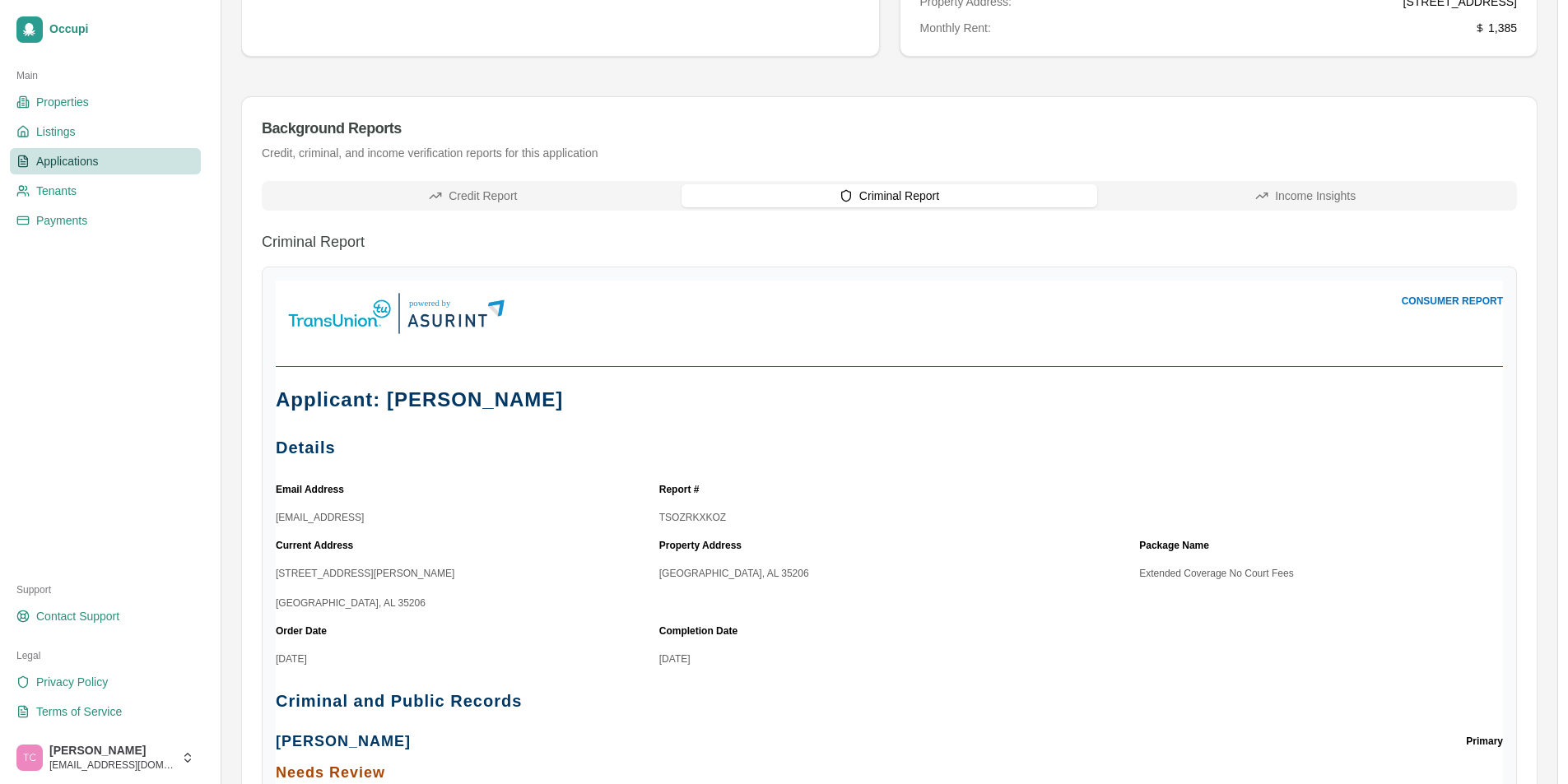
scroll to position [329, 0]
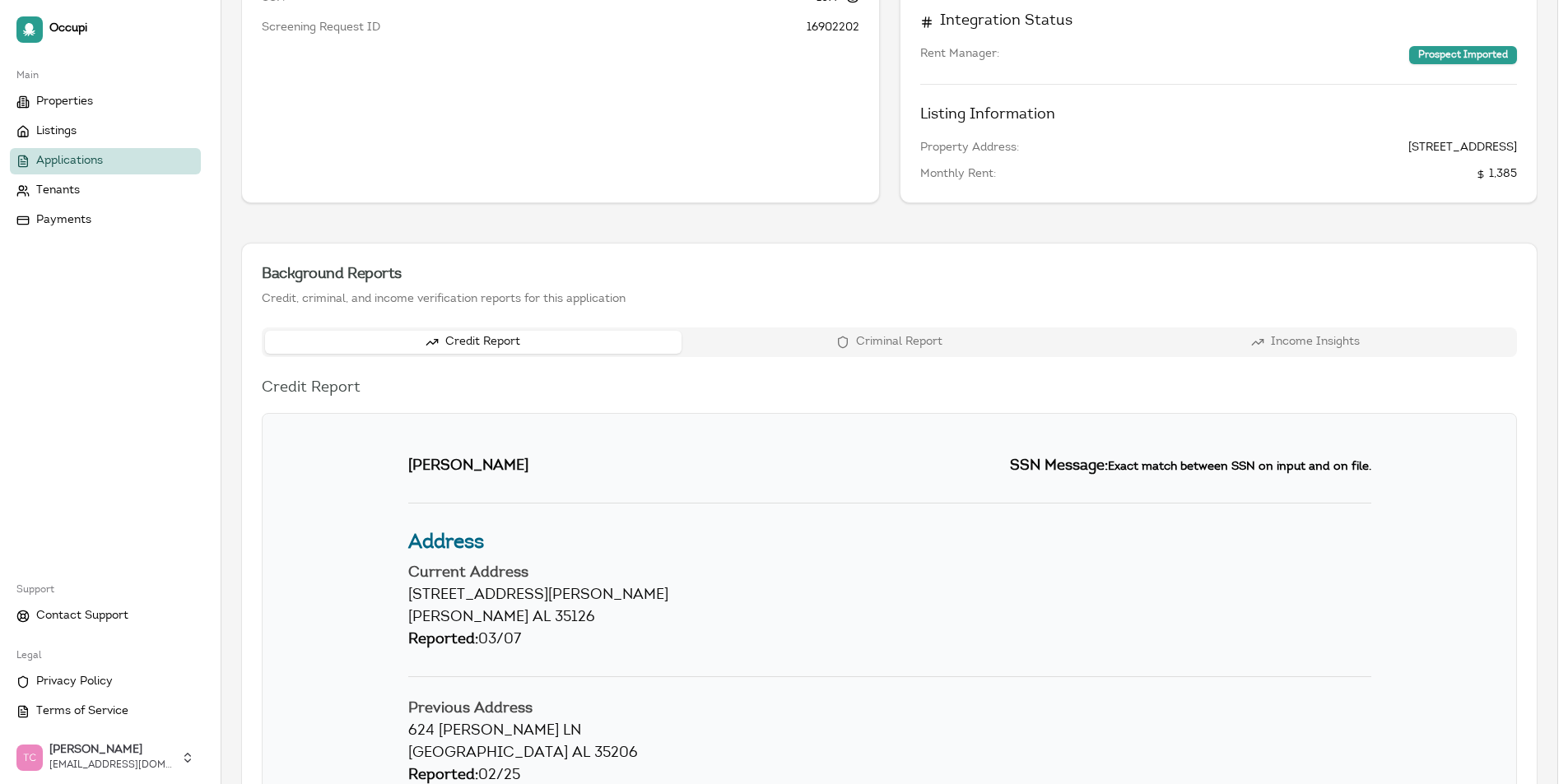
click at [442, 331] on button "Credit Report" at bounding box center [472, 342] width 417 height 23
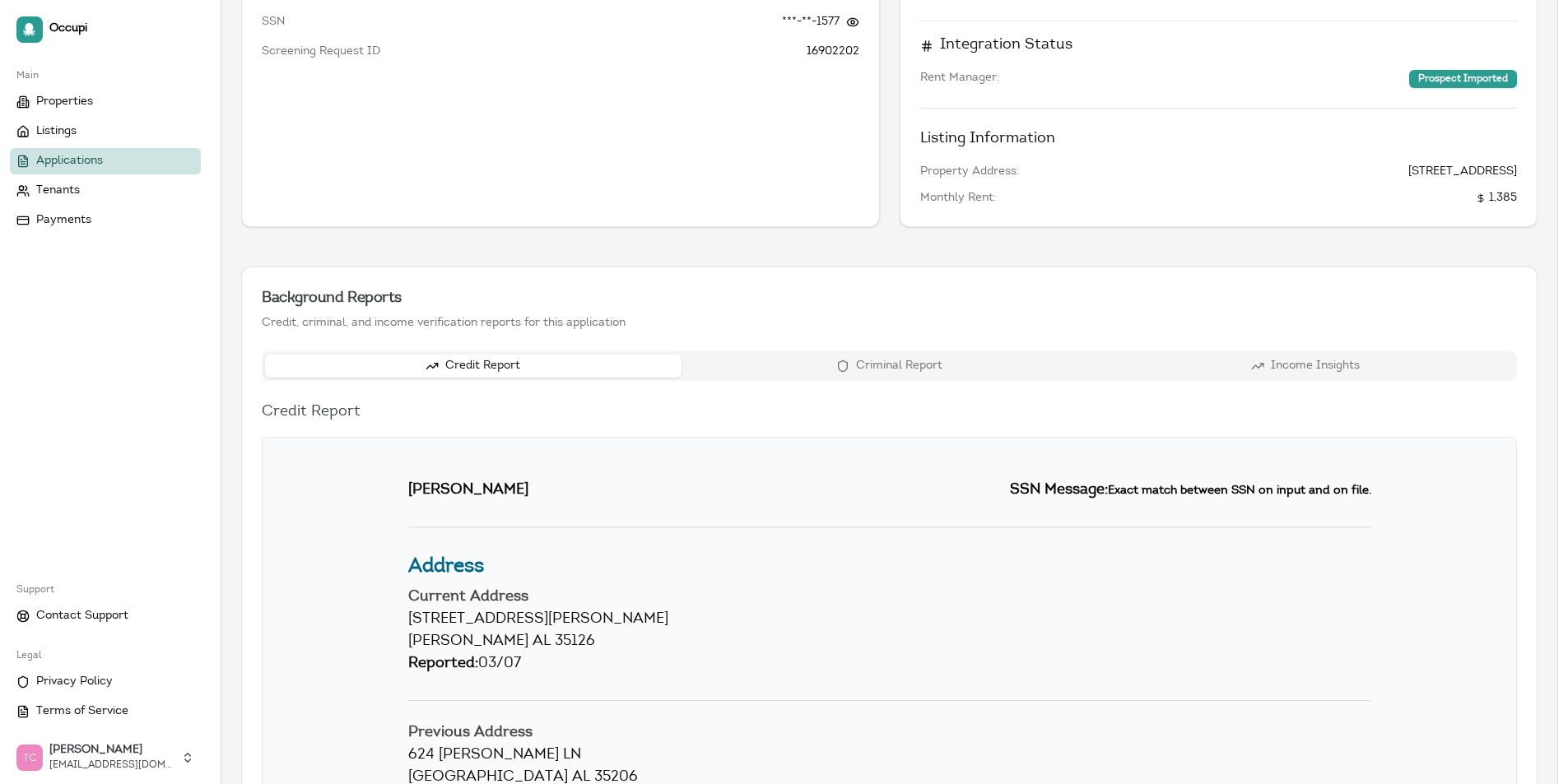
scroll to position [82, 0]
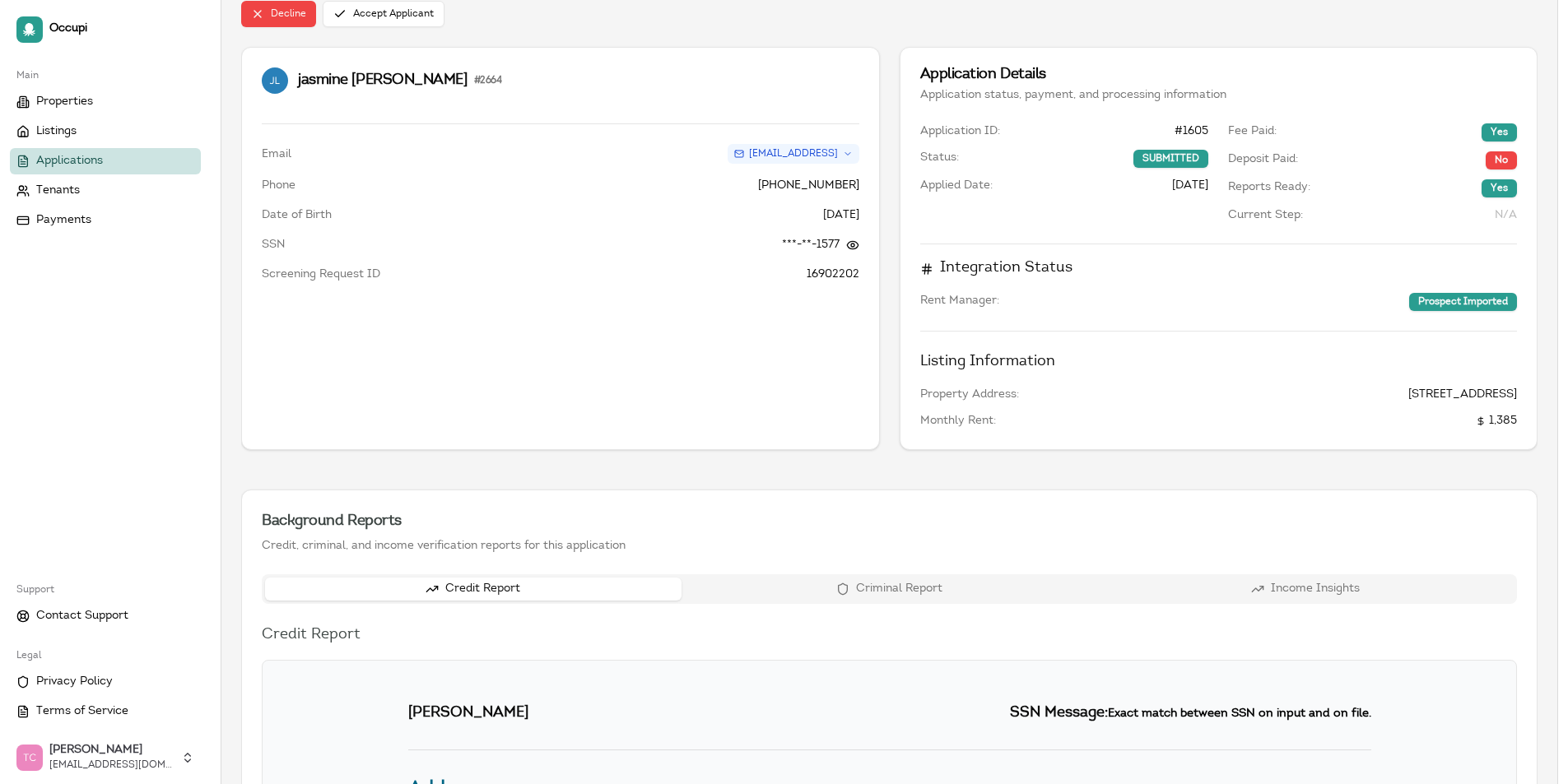
click at [65, 165] on span "Applications" at bounding box center [69, 161] width 67 height 17
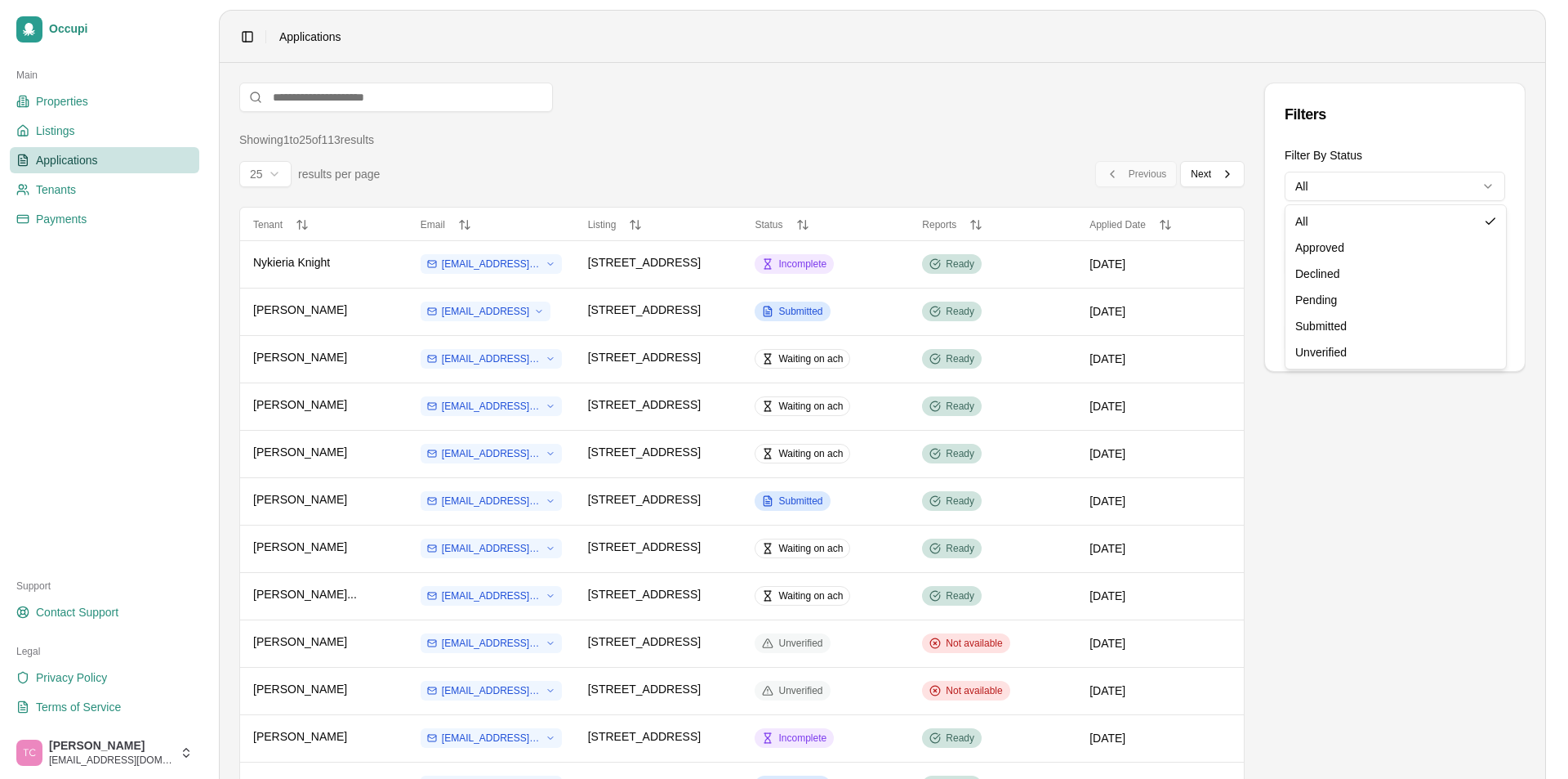
click at [1410, 188] on html "Occupi Main Properties Listings Applications Tenants Payments Support Contact S…" at bounding box center [784, 389] width 1568 height 779
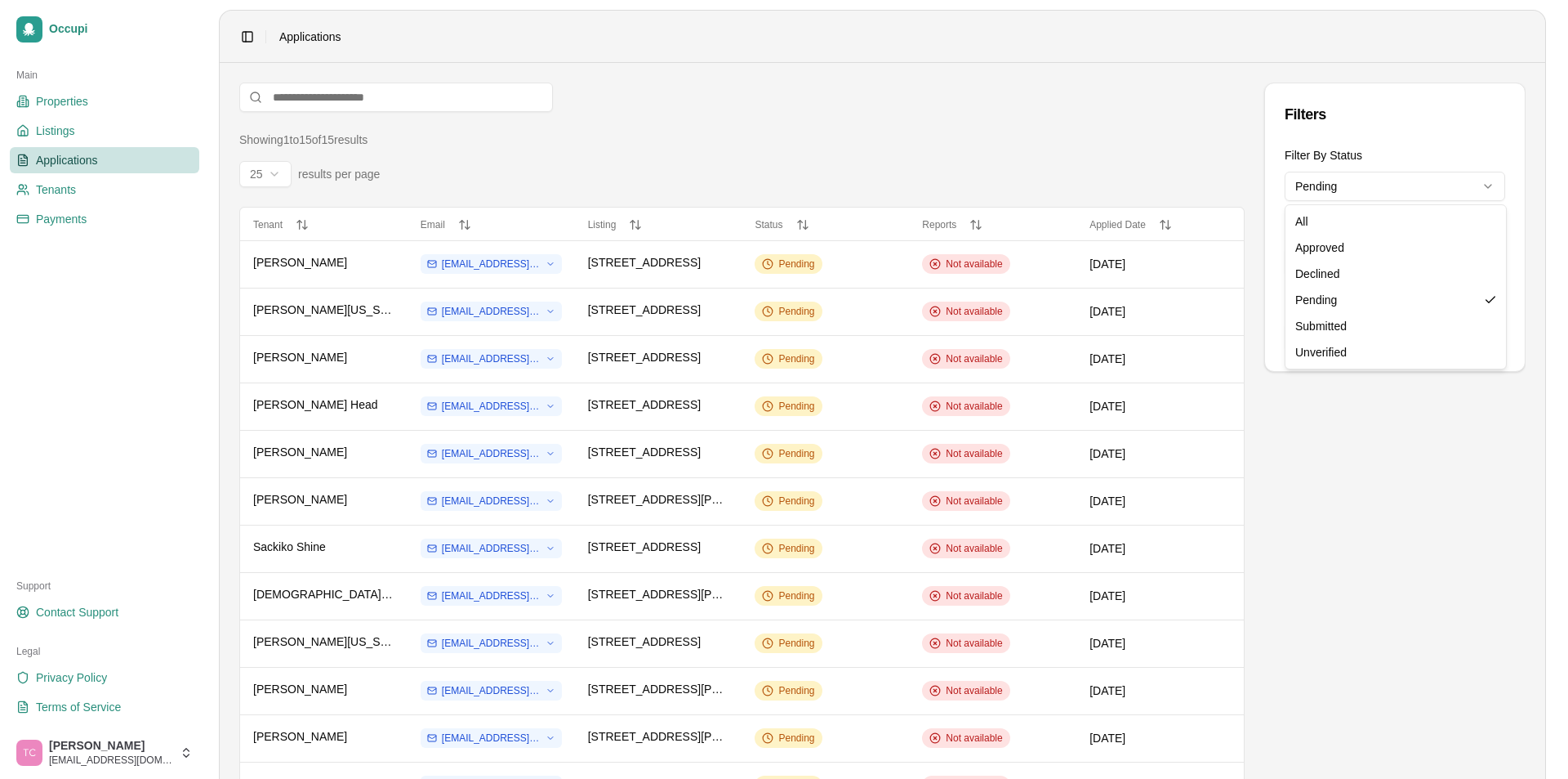
click at [1424, 194] on html "Occupi Main Properties Listings Applications Tenants Payments Support Contact S…" at bounding box center [784, 389] width 1568 height 779
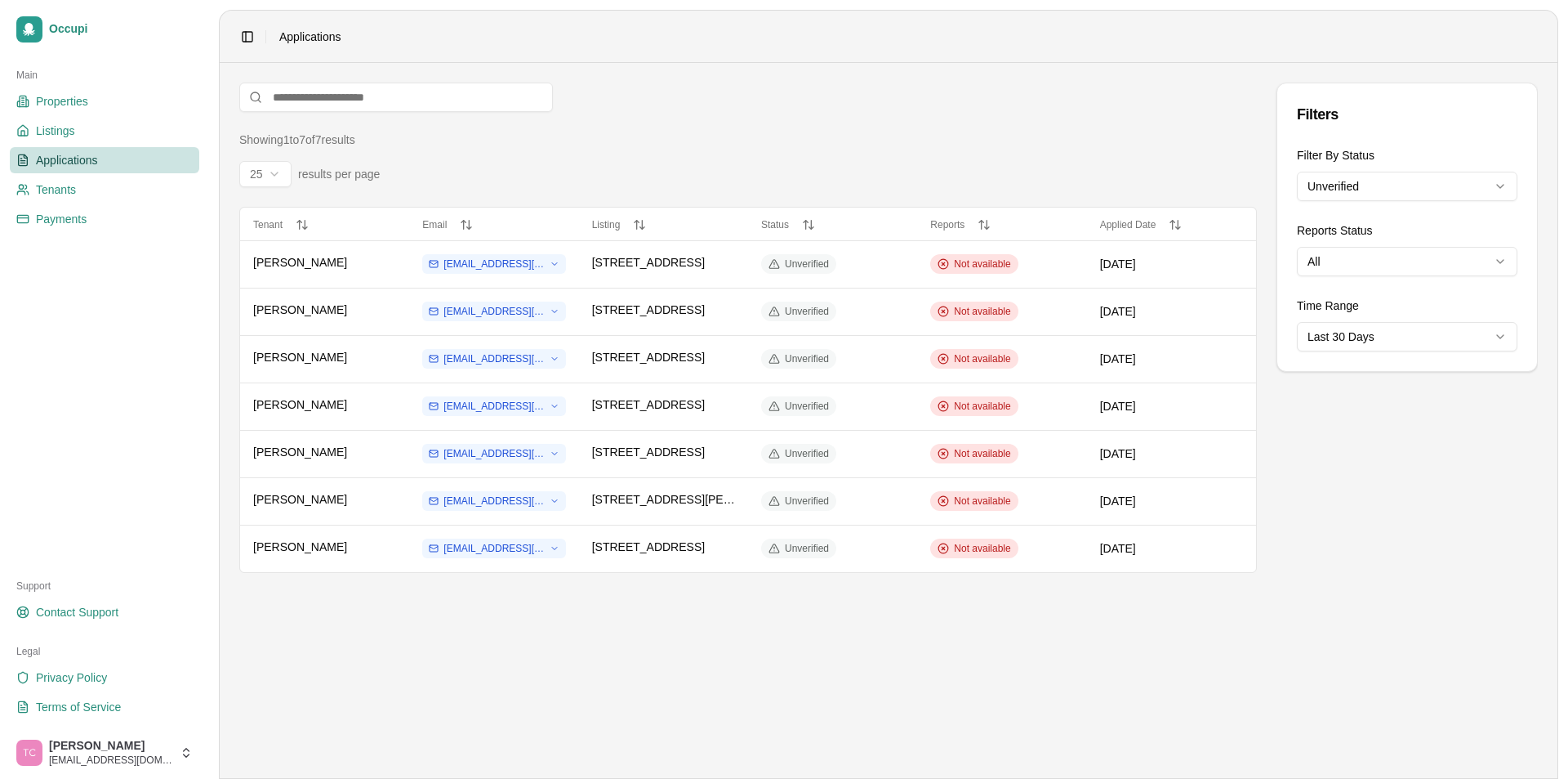
click at [1434, 190] on html "Occupi Main Properties Listings Applications Tenants Payments Support Contact S…" at bounding box center [784, 389] width 1568 height 779
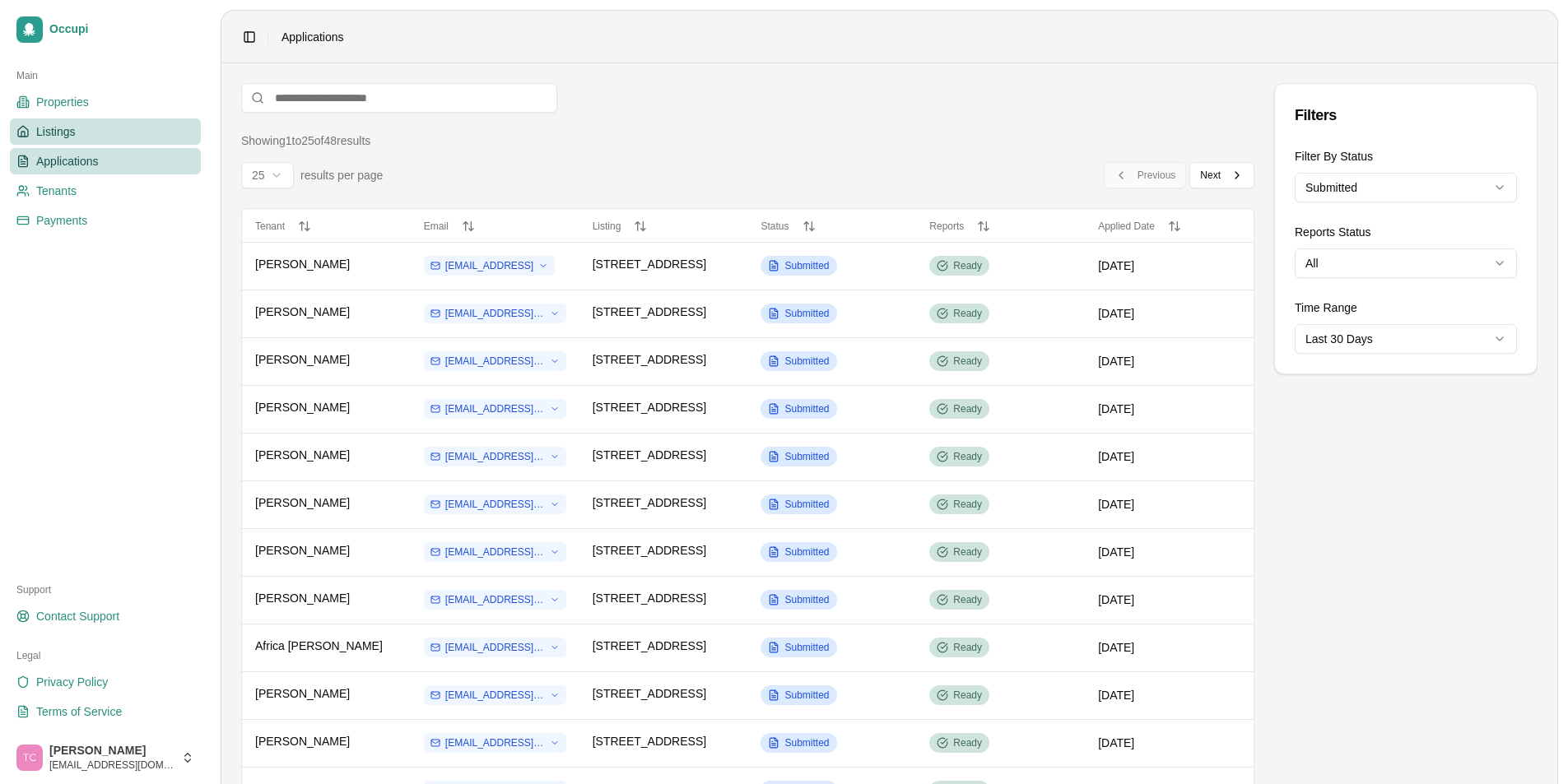
click at [72, 132] on span "Listings" at bounding box center [55, 131] width 39 height 17
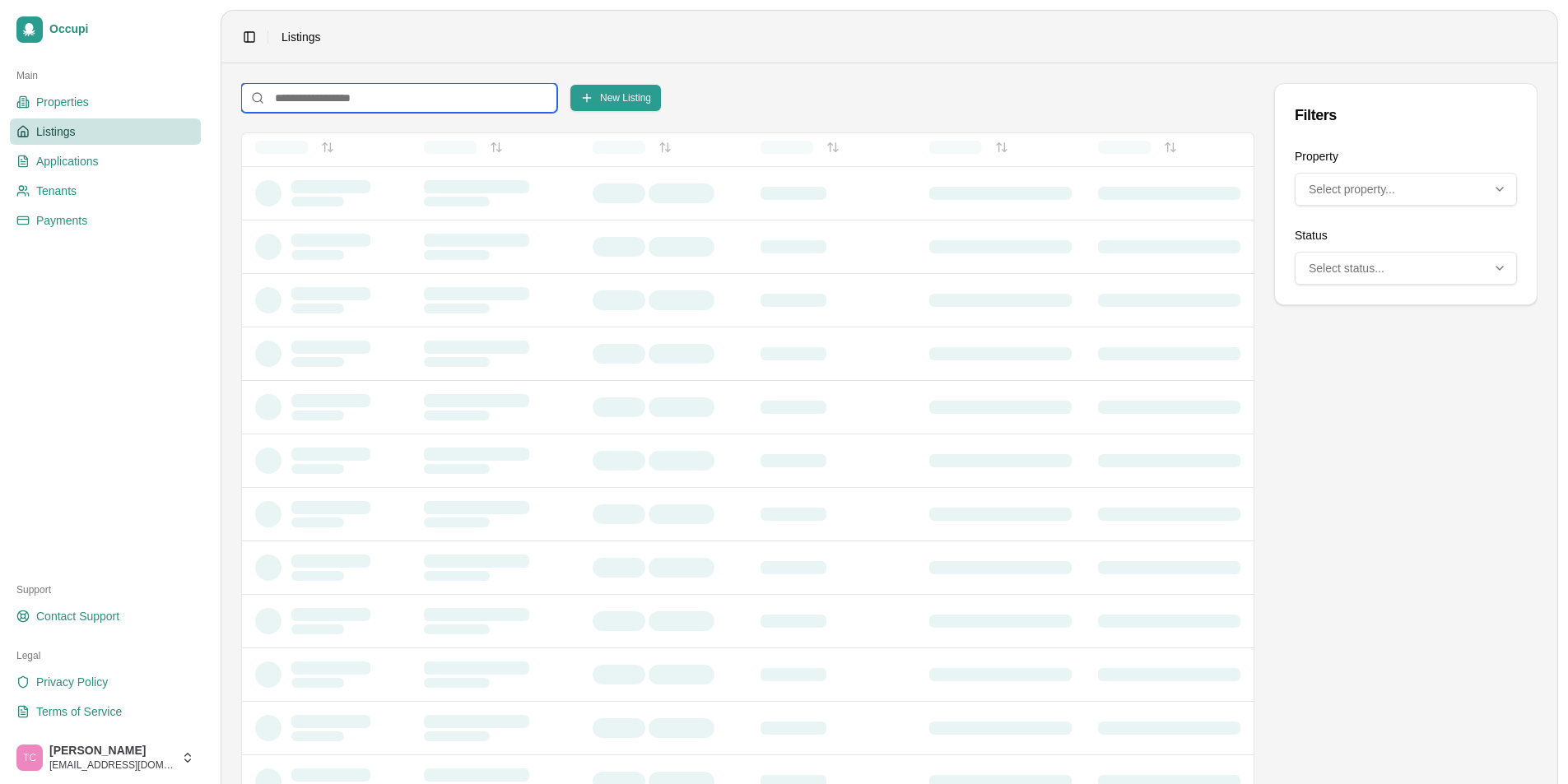
click at [325, 96] on input at bounding box center [399, 98] width 316 height 30
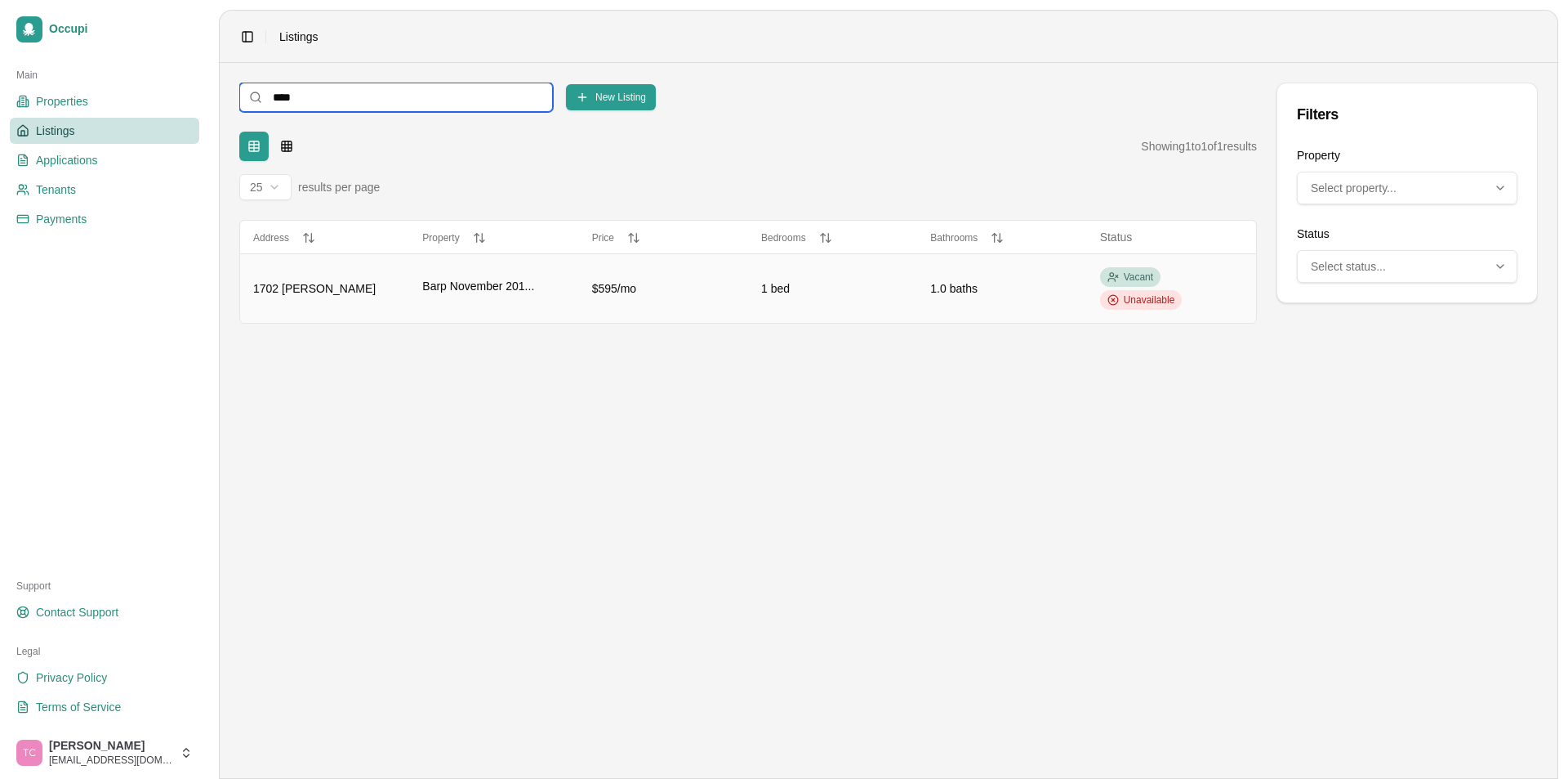
type input "****"
click at [406, 291] on td "1702 [PERSON_NAME]" at bounding box center [324, 288] width 169 height 69
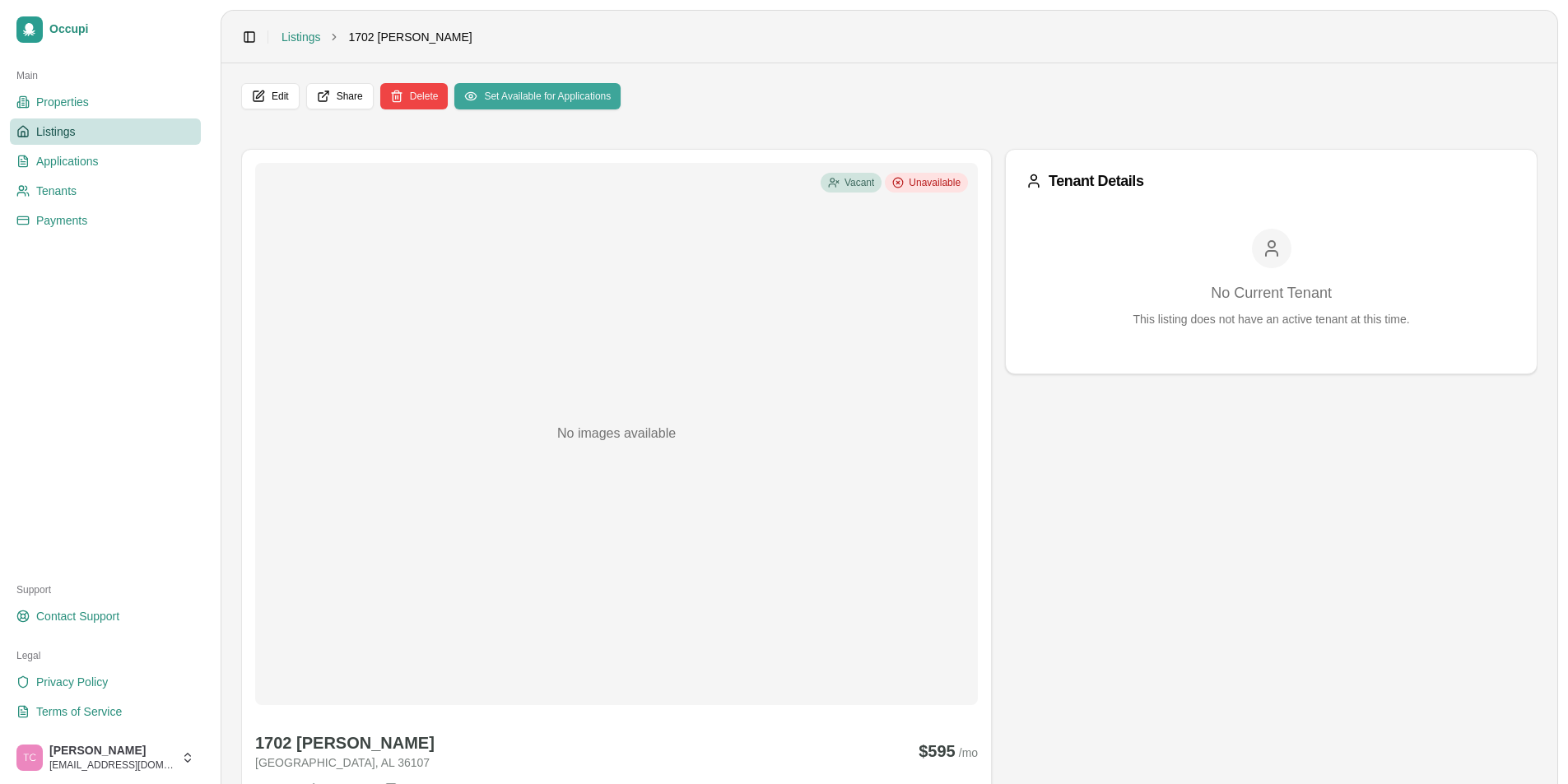
click at [538, 96] on button "Set Available for Applications" at bounding box center [537, 96] width 166 height 26
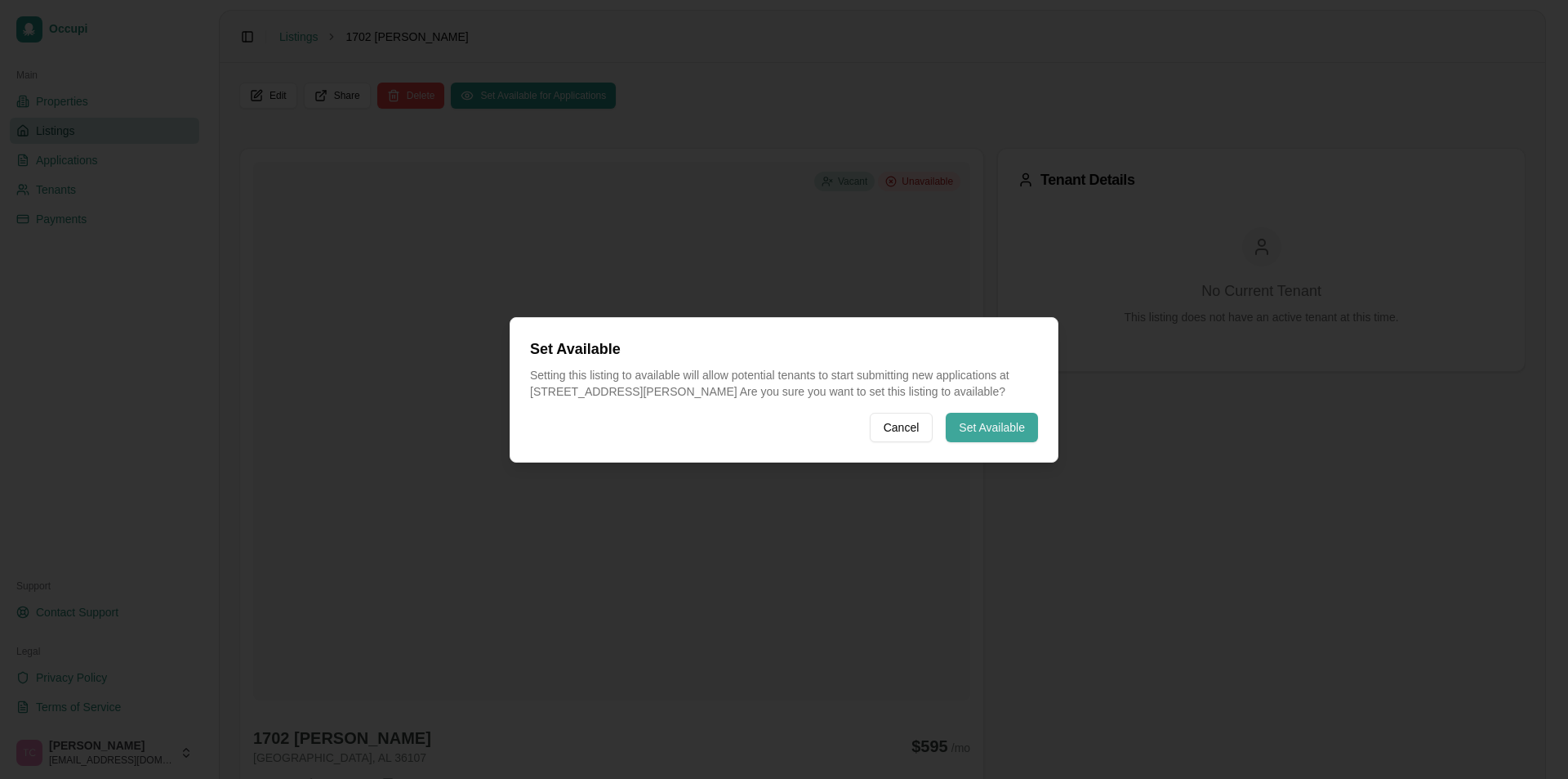
click at [983, 428] on button "Set Available" at bounding box center [992, 428] width 93 height 30
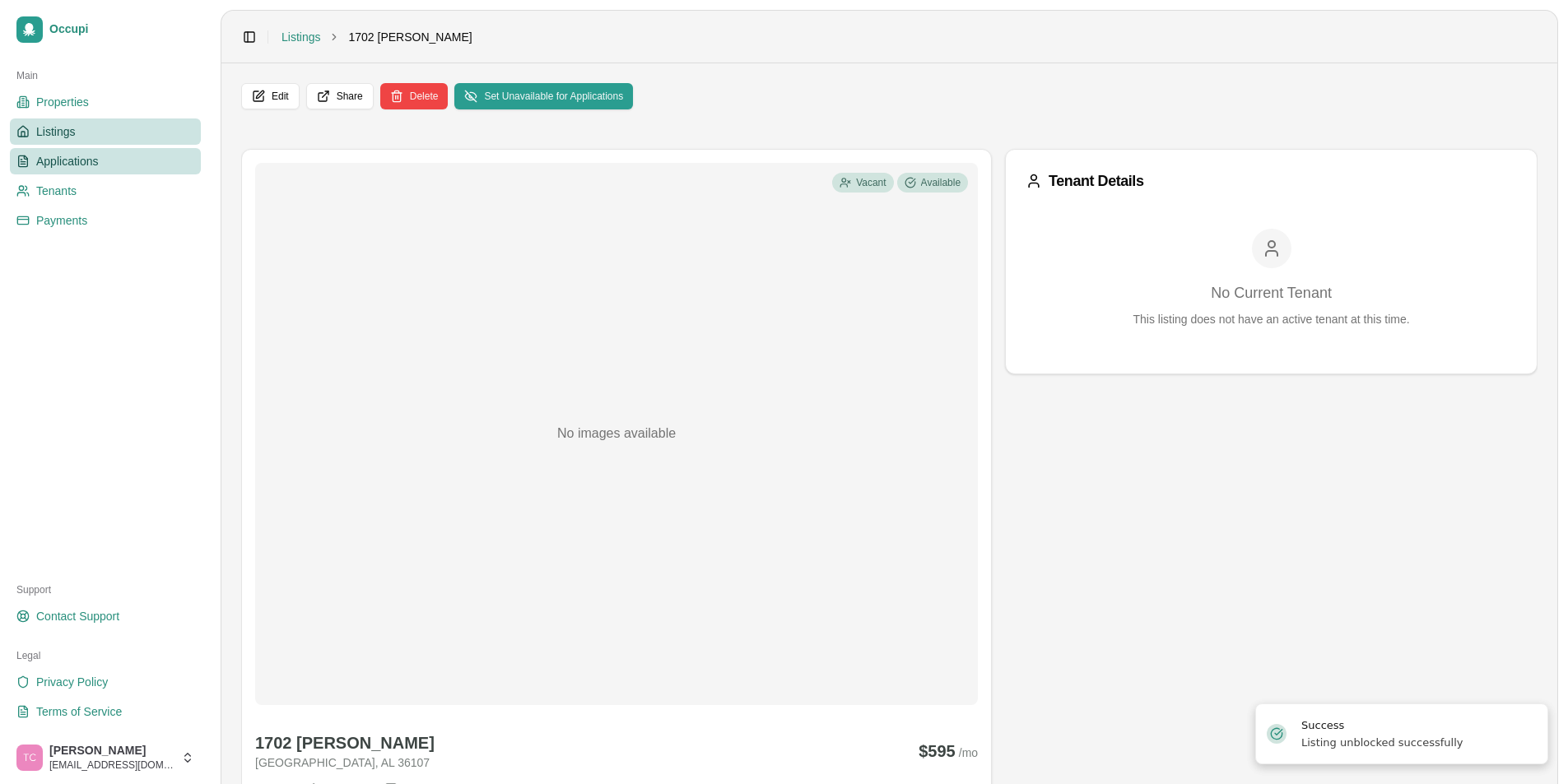
click at [71, 165] on span "Applications" at bounding box center [67, 161] width 63 height 17
